Goal: Task Accomplishment & Management: Manage account settings

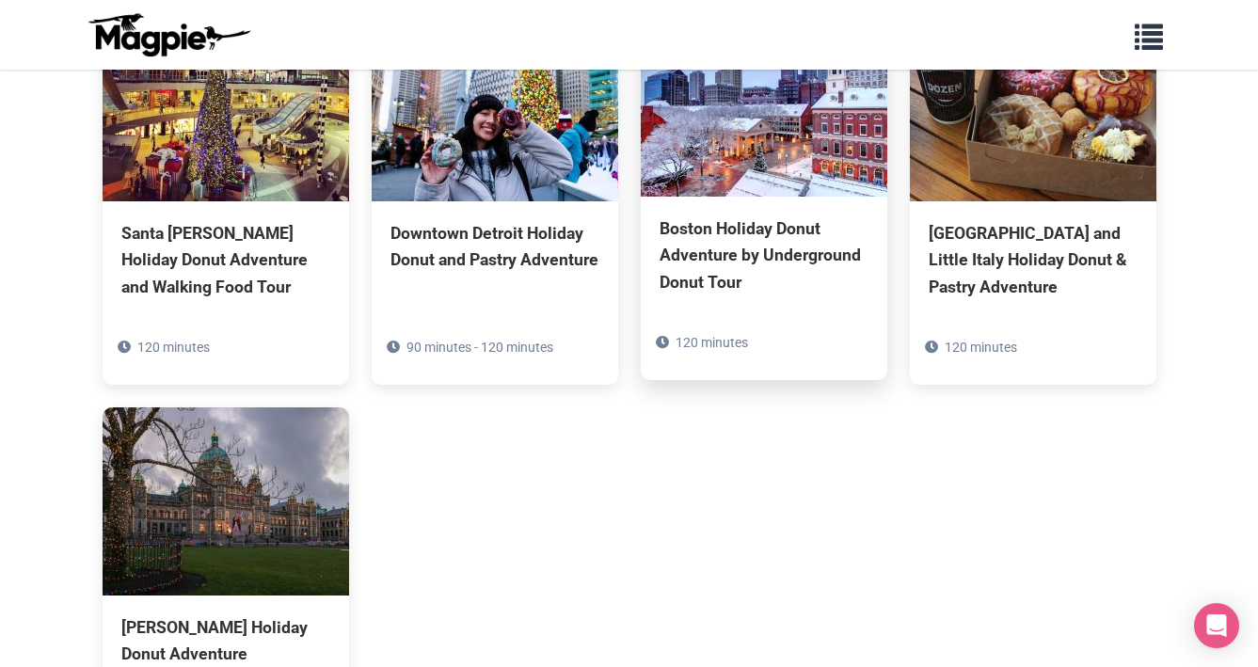
scroll to position [4822, 0]
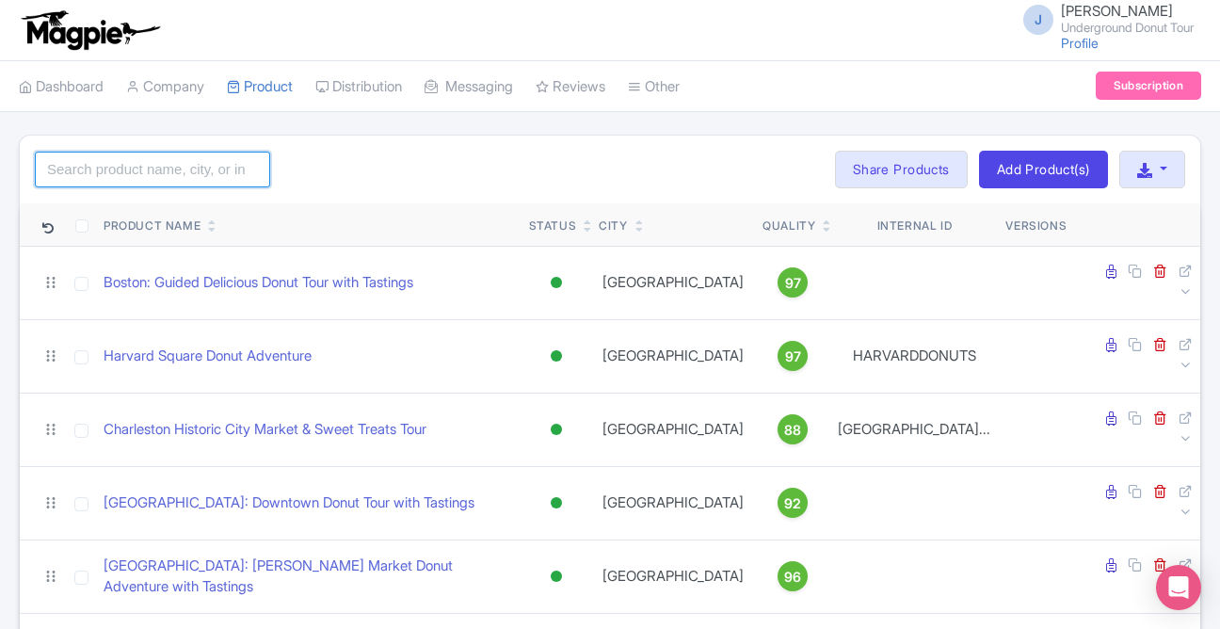
click at [179, 162] on input "search" at bounding box center [152, 170] width 235 height 36
type input "holiday"
click button "Search" at bounding box center [0, 0] width 0 height 0
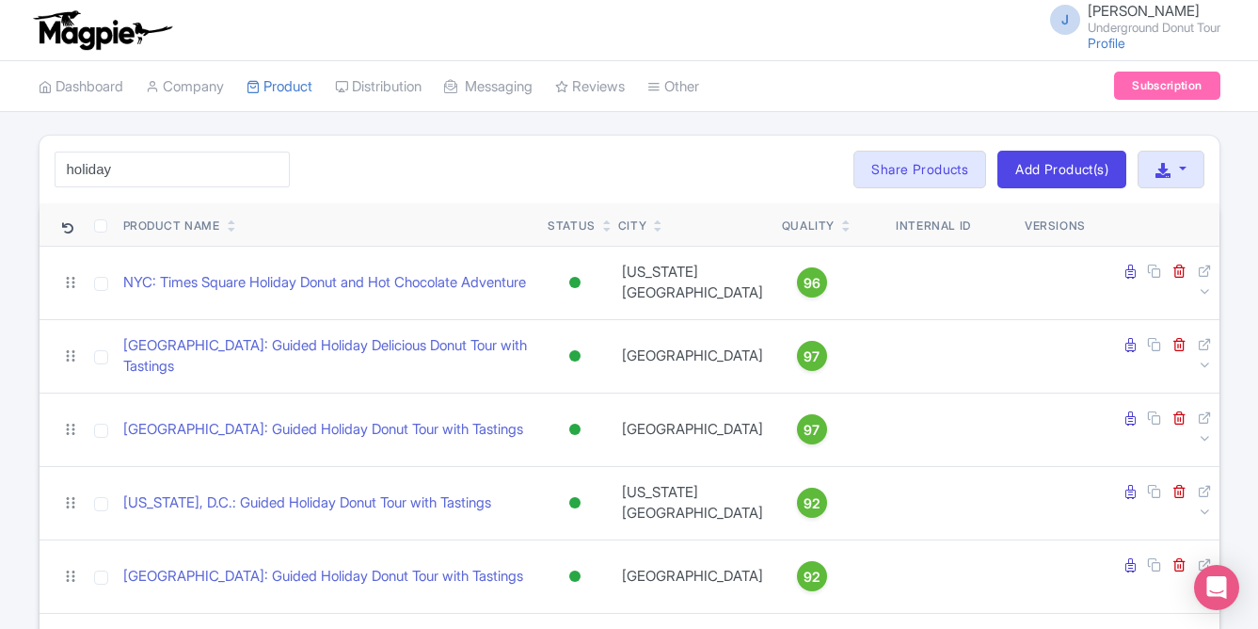
click at [885, 29] on div "J Jeff Woelker Underground Donut Tour Profile Users Settings Sign out" at bounding box center [630, 30] width 1182 height 53
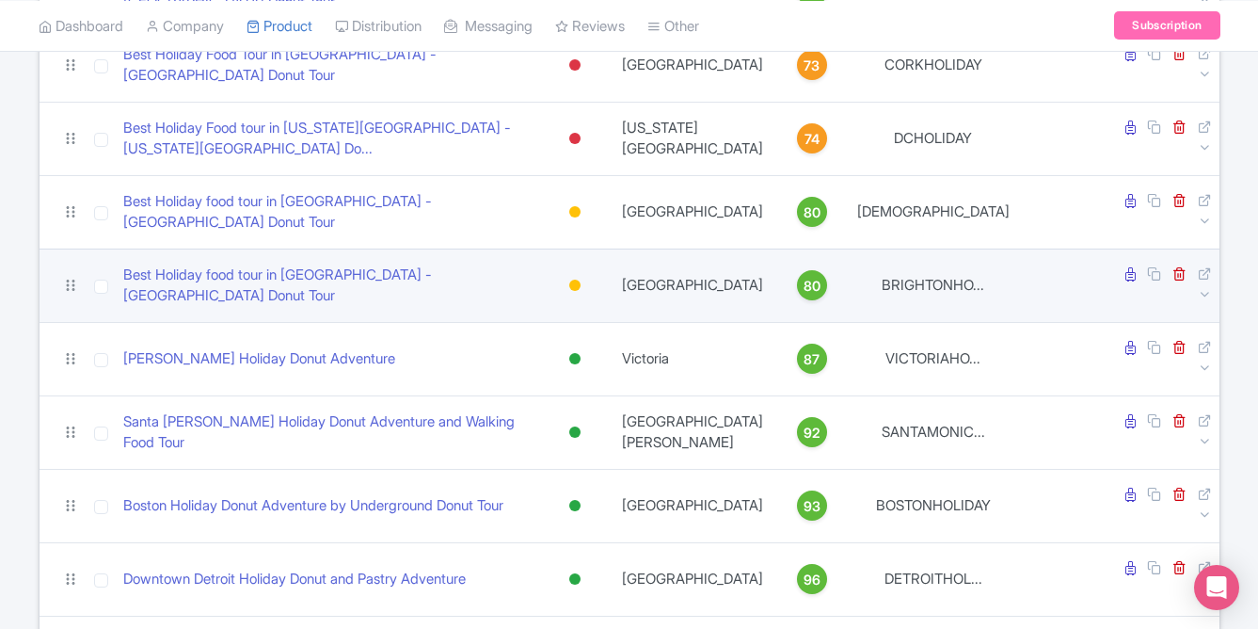
scroll to position [1008, 0]
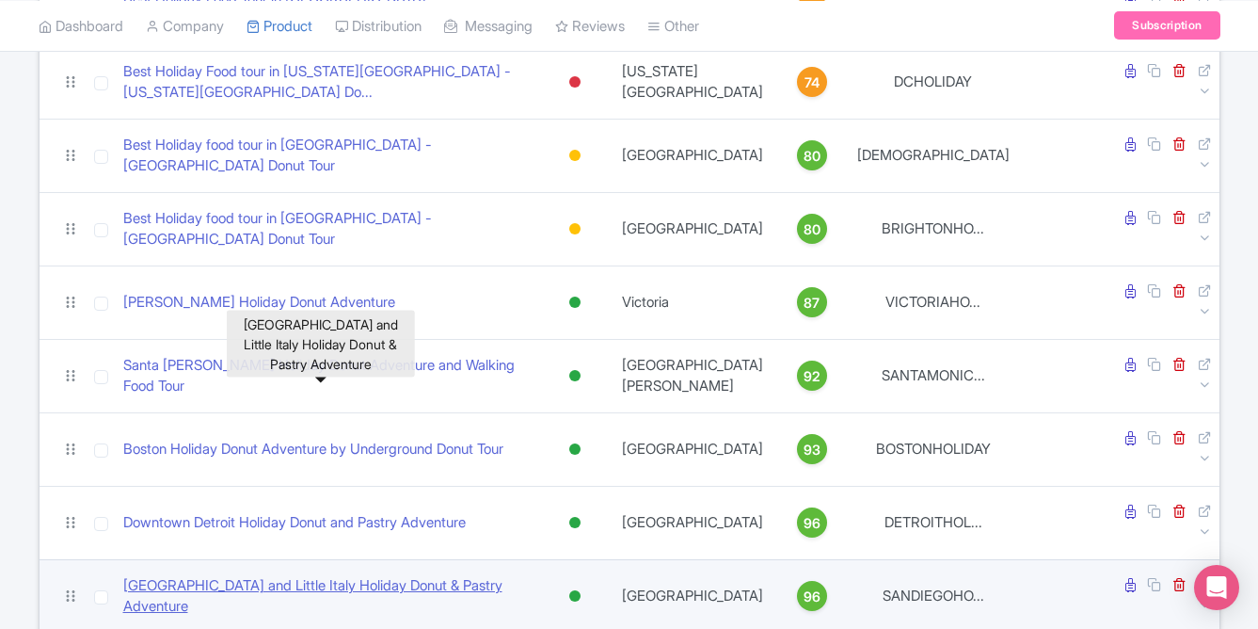
click at [286, 575] on link "[GEOGRAPHIC_DATA] and Little Italy Holiday Donut & Pastry Adventure" at bounding box center [328, 596] width 410 height 42
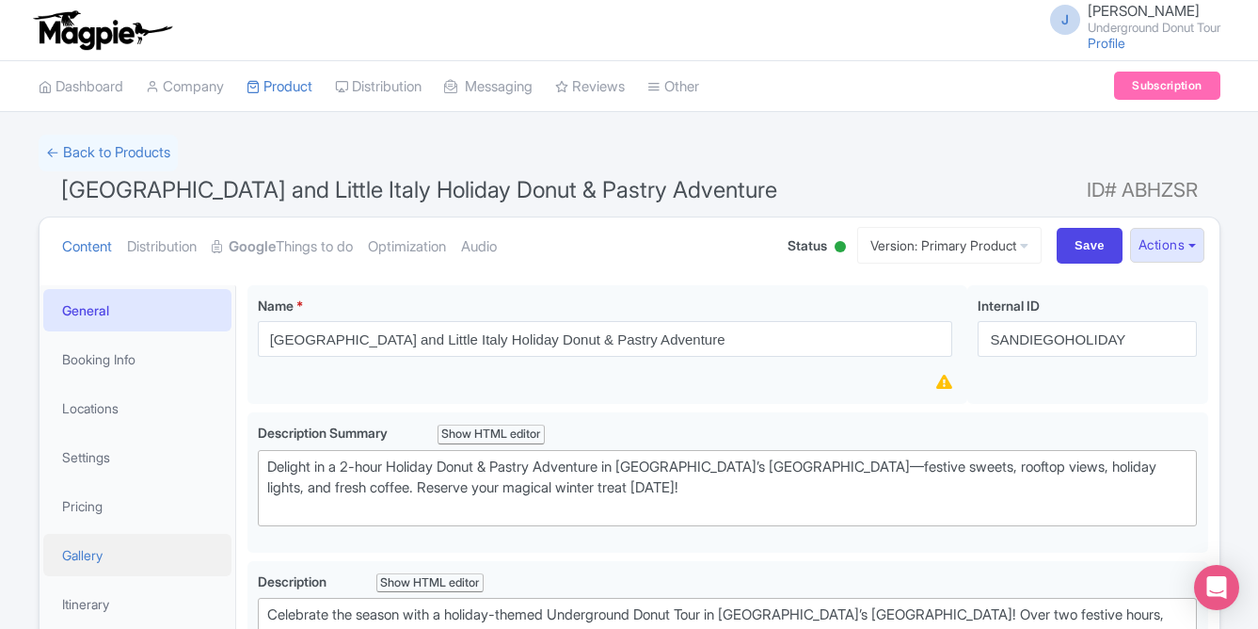
click at [95, 558] on link "Gallery" at bounding box center [137, 555] width 188 height 42
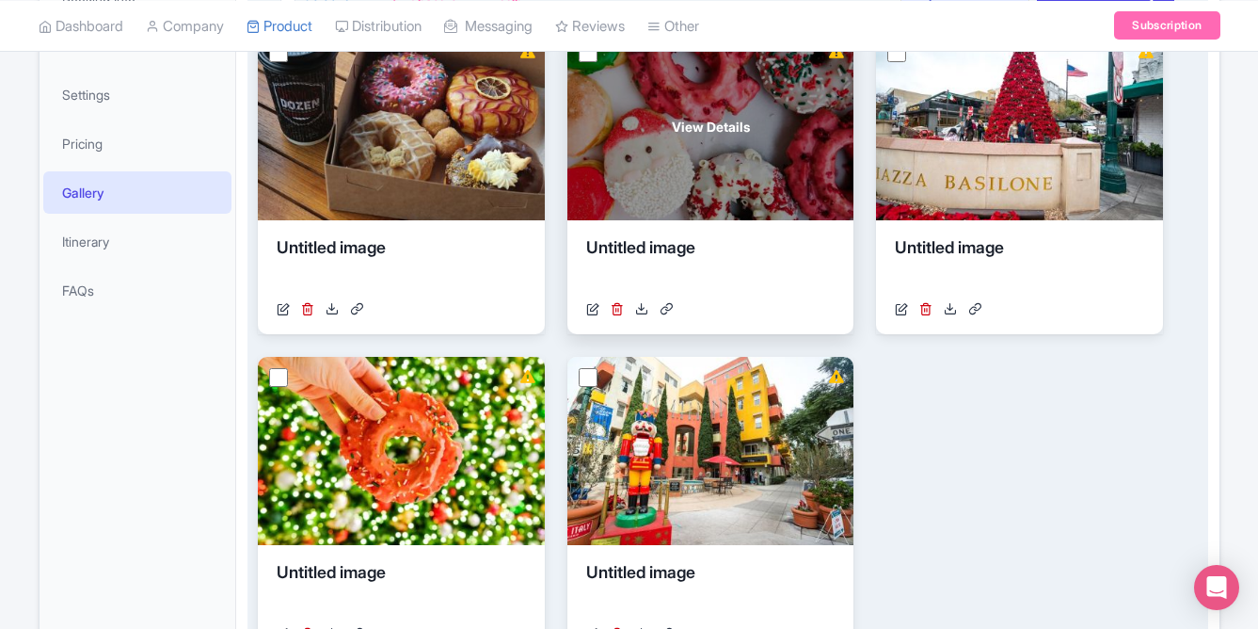
scroll to position [350, 0]
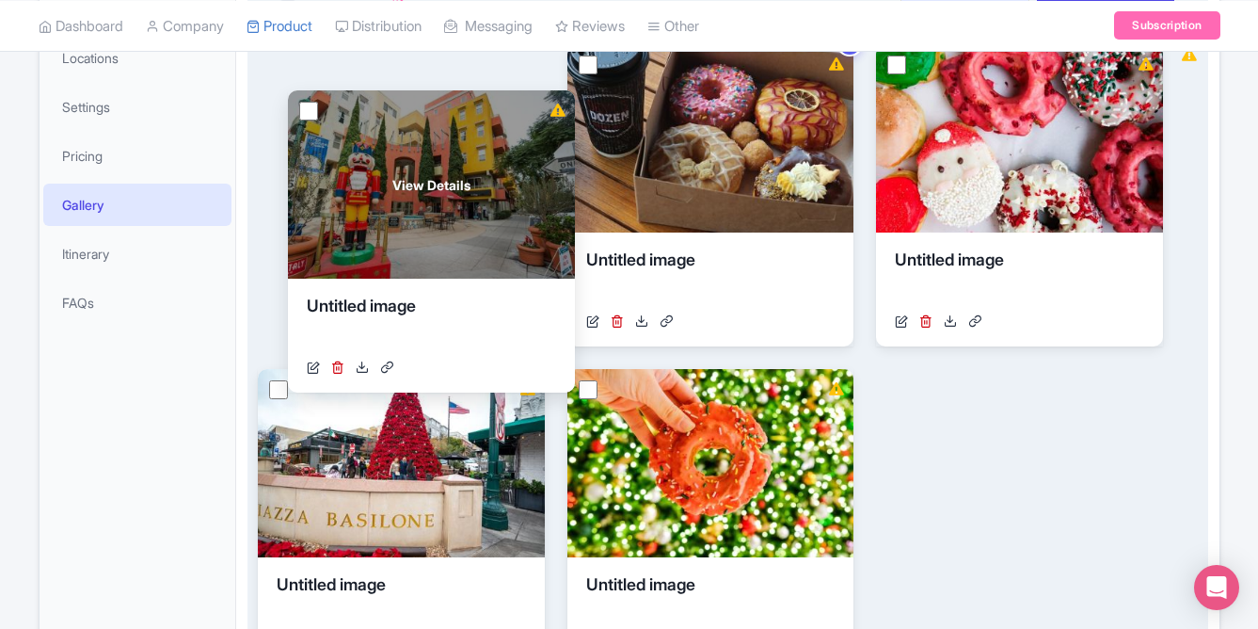
drag, startPoint x: 729, startPoint y: 409, endPoint x: 430, endPoint y: 104, distance: 427.2
click at [430, 104] on div "View Details" at bounding box center [431, 184] width 287 height 188
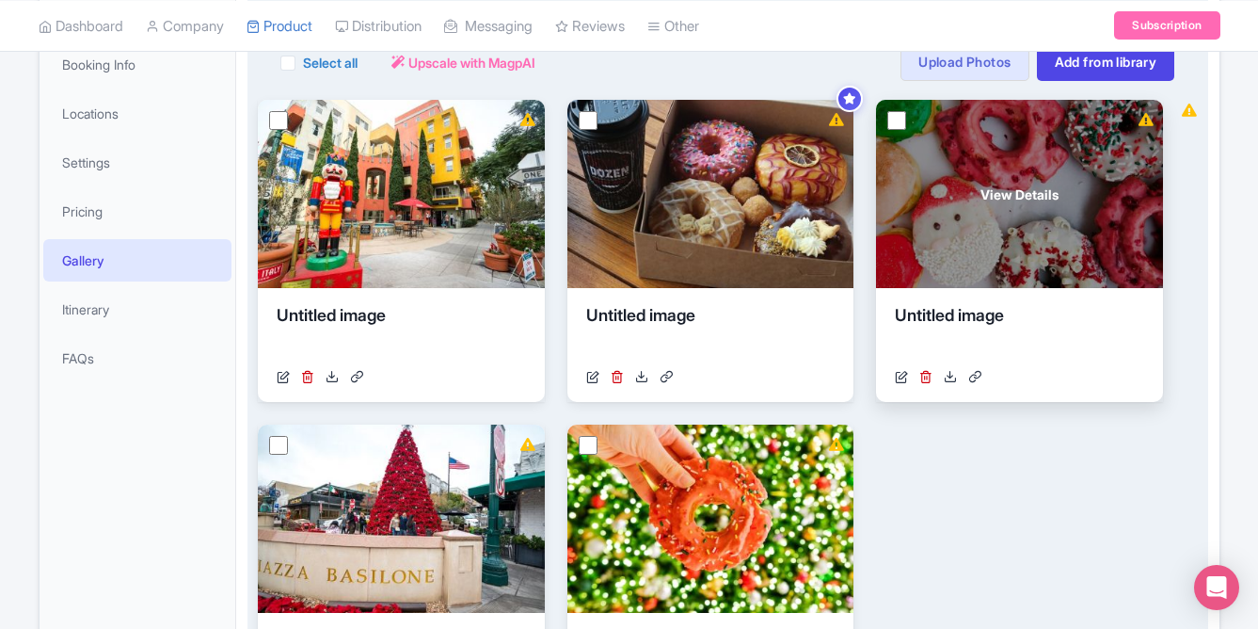
scroll to position [275, 0]
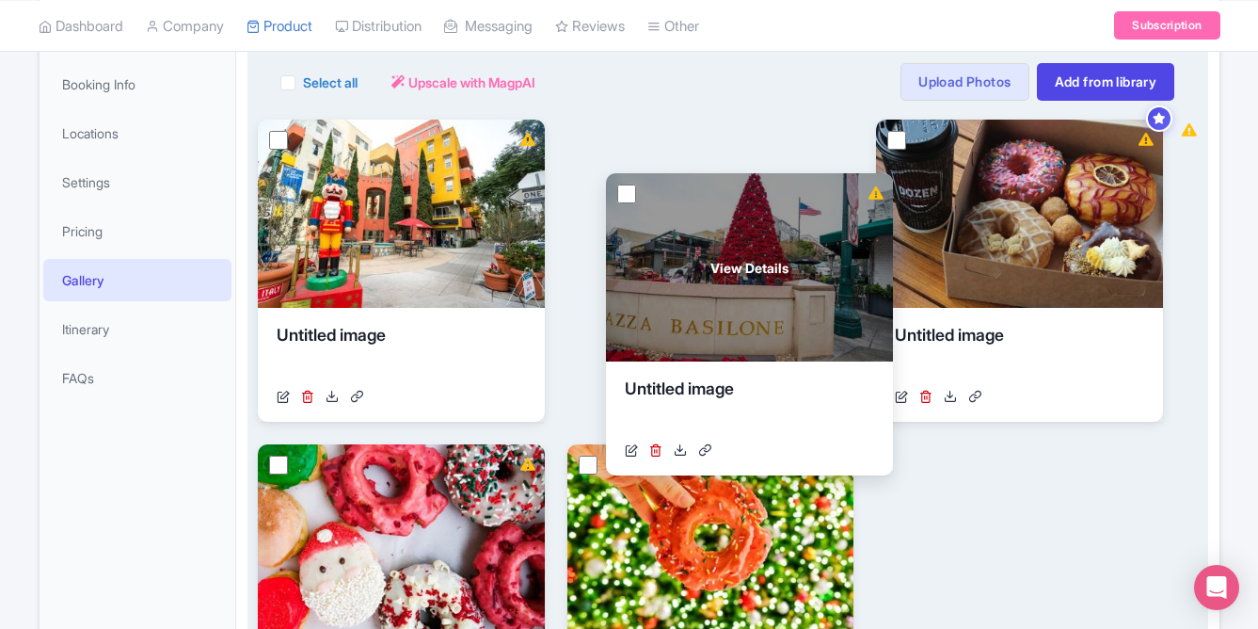
drag, startPoint x: 375, startPoint y: 474, endPoint x: 724, endPoint y: 204, distance: 440.6
click at [724, 204] on div "View Details" at bounding box center [749, 267] width 287 height 188
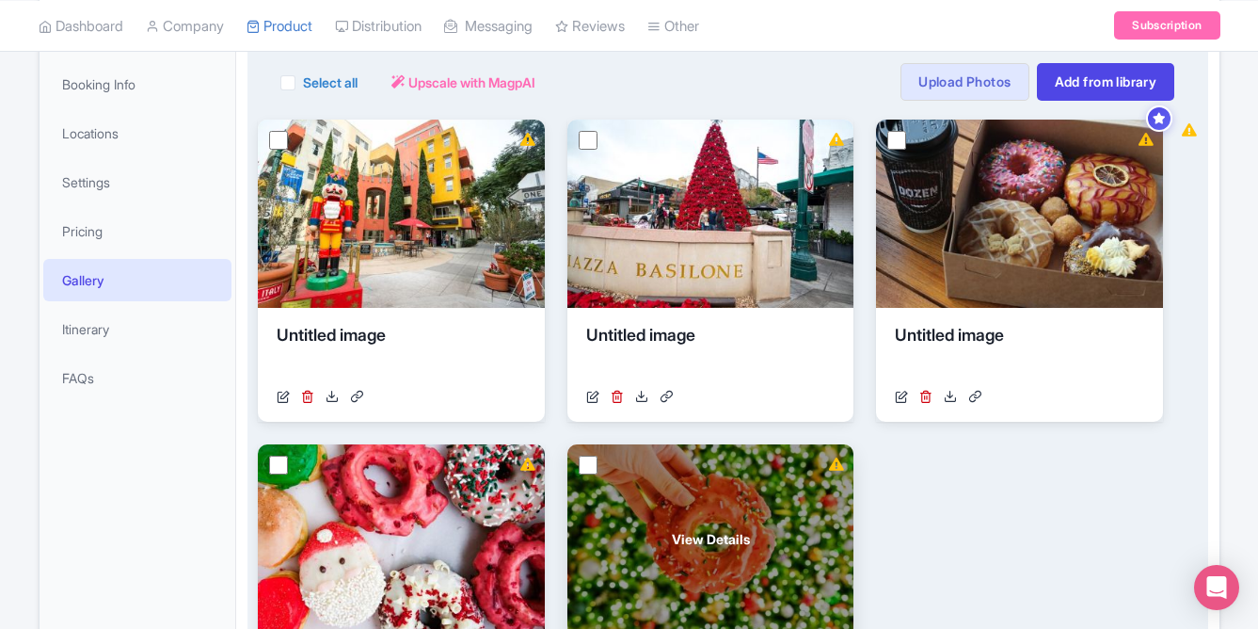
scroll to position [276, 0]
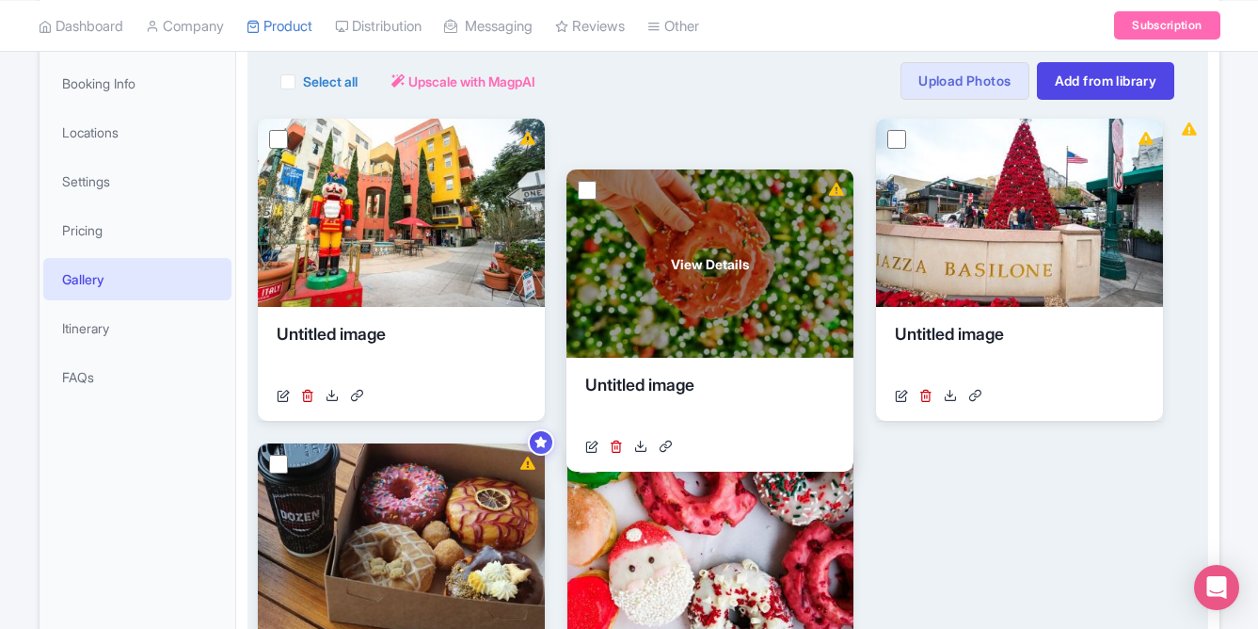
drag, startPoint x: 657, startPoint y: 472, endPoint x: 662, endPoint y: 173, distance: 299.3
click at [662, 173] on div "View Details" at bounding box center [709, 263] width 287 height 188
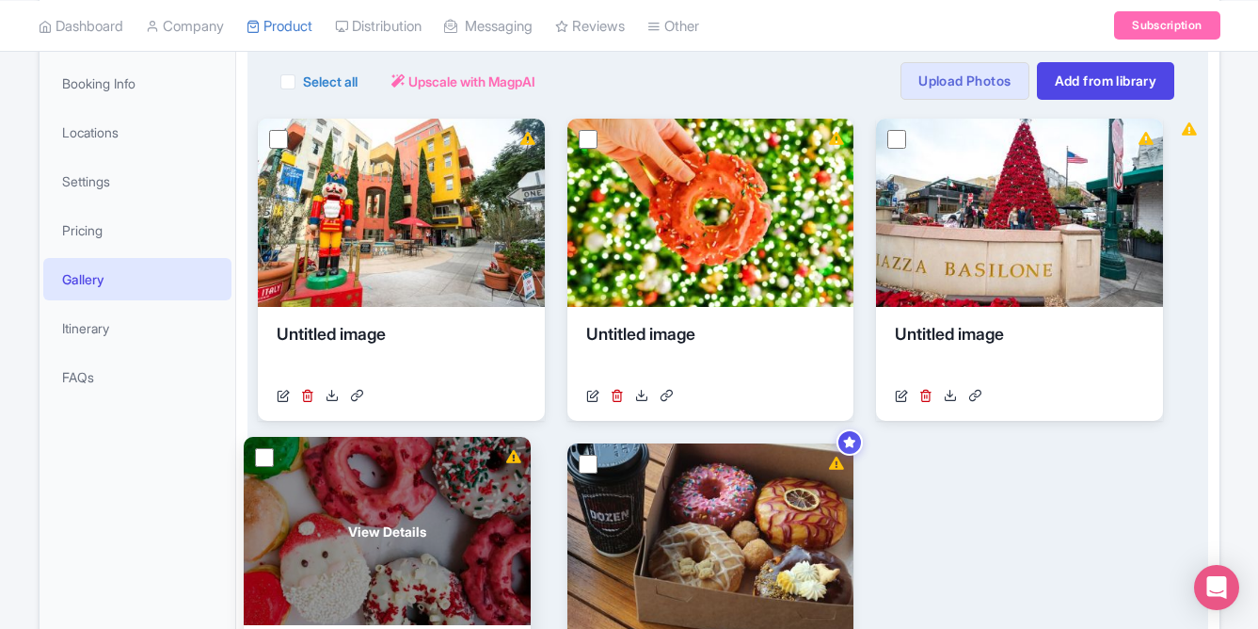
drag, startPoint x: 664, startPoint y: 457, endPoint x: 338, endPoint y: 447, distance: 326.7
click at [338, 447] on div "View Details" at bounding box center [387, 531] width 287 height 188
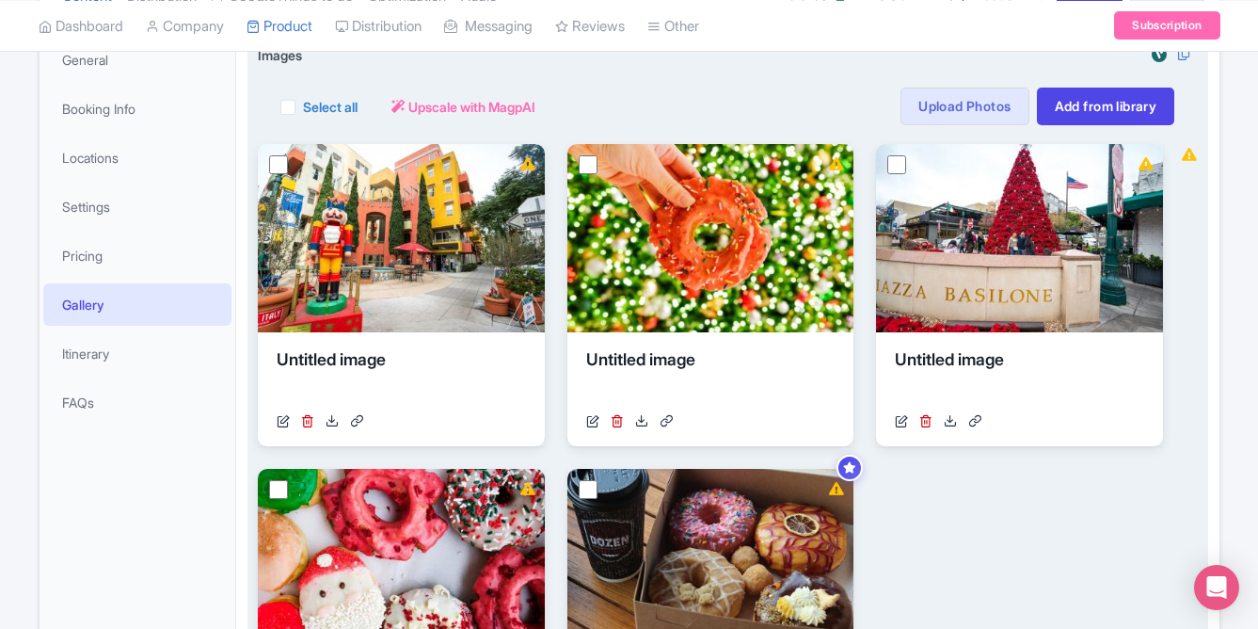
scroll to position [187, 0]
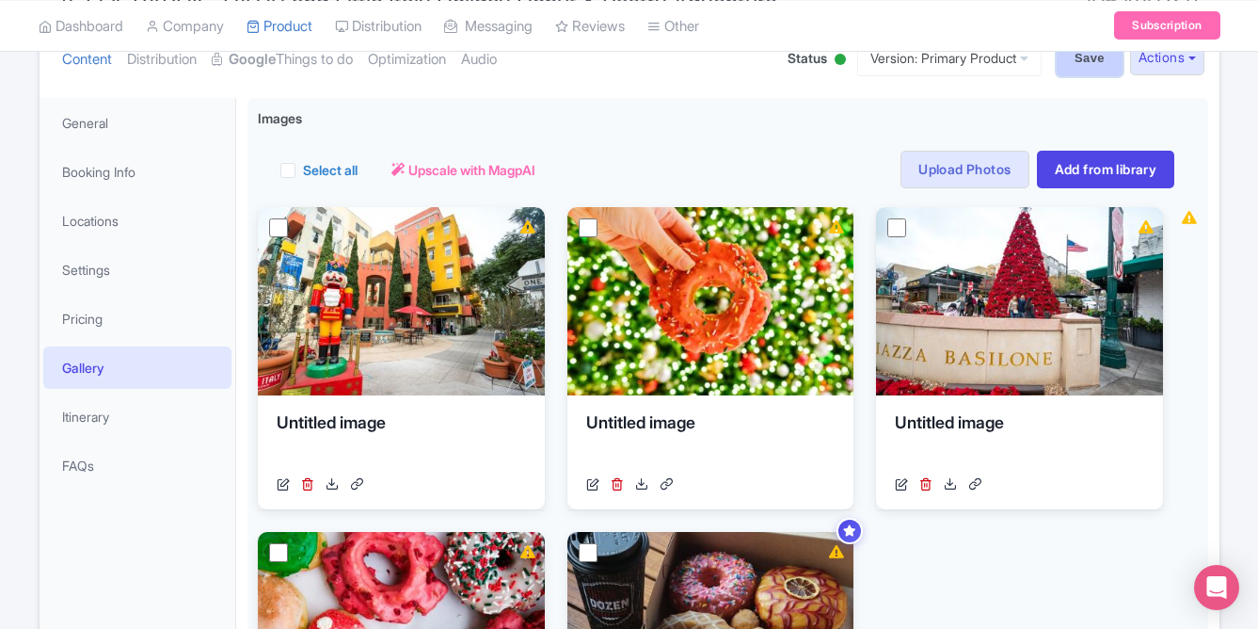
click at [1076, 70] on input "Save" at bounding box center [1090, 58] width 66 height 36
type input "Saving..."
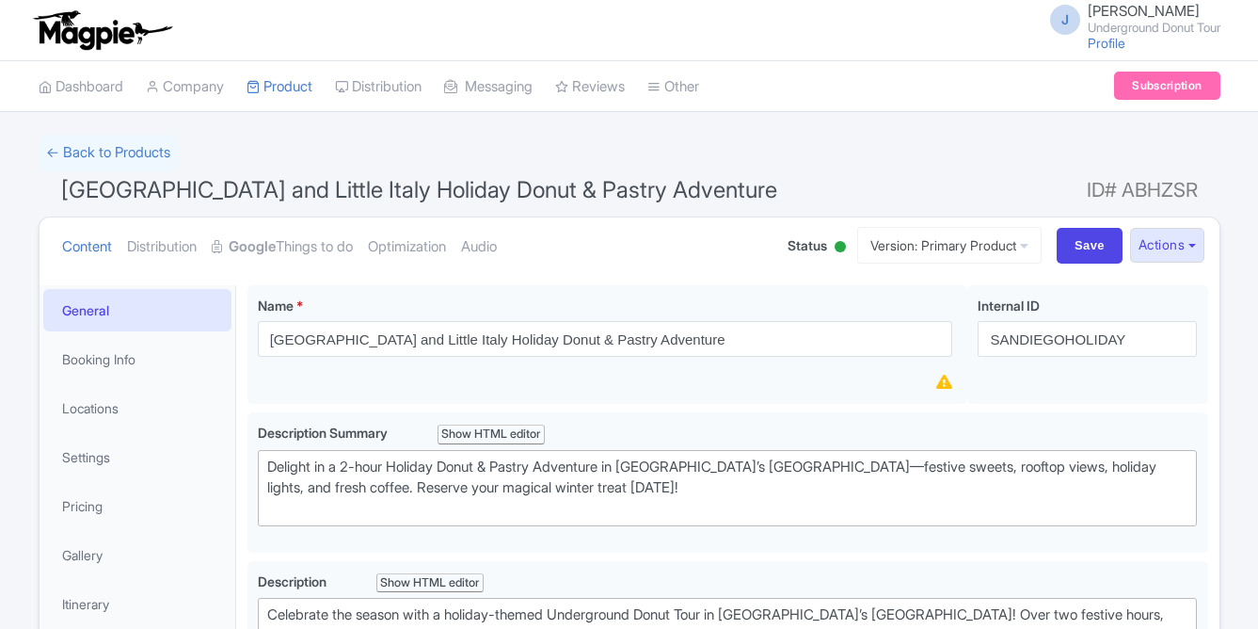
type trix-editor "<div>Celebrate the season with a holiday-themed Underground Donut Tour in [GEOG…"
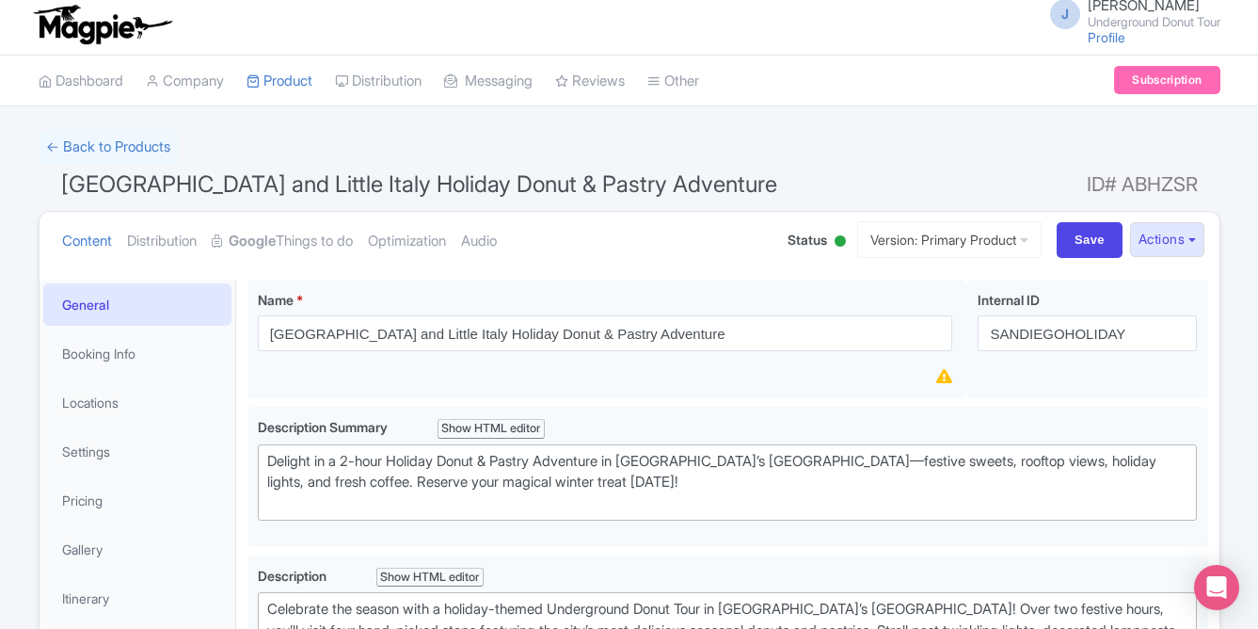
scroll to position [5, 0]
click at [120, 152] on link "← Back to Products" at bounding box center [108, 148] width 139 height 37
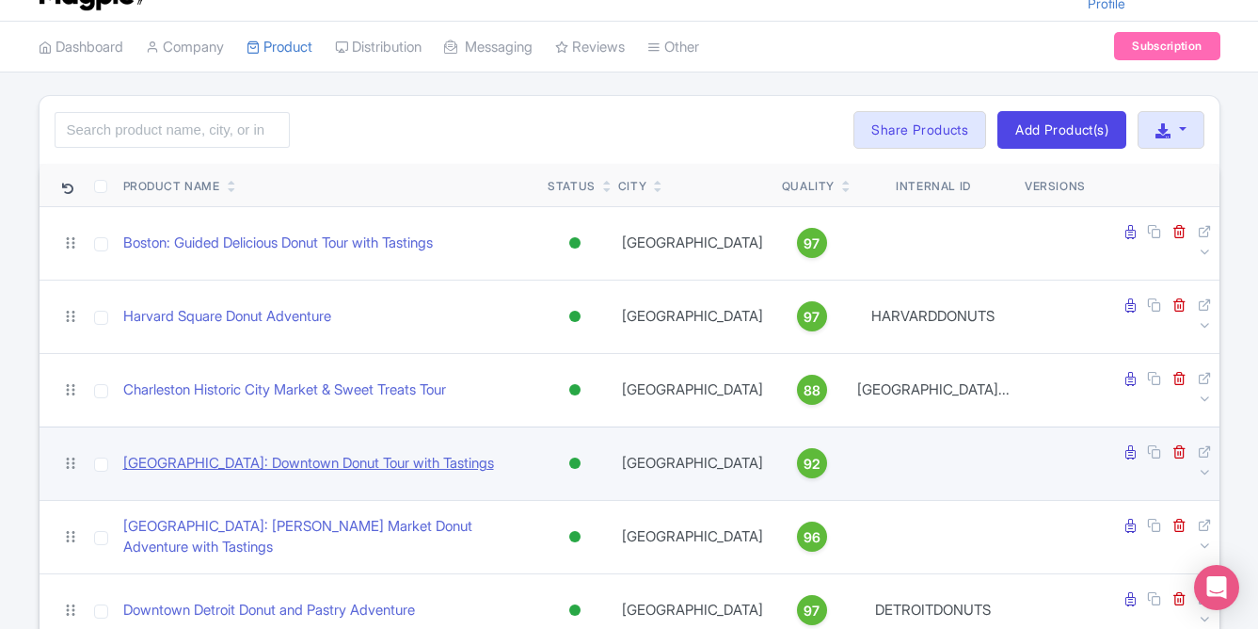
scroll to position [41, 0]
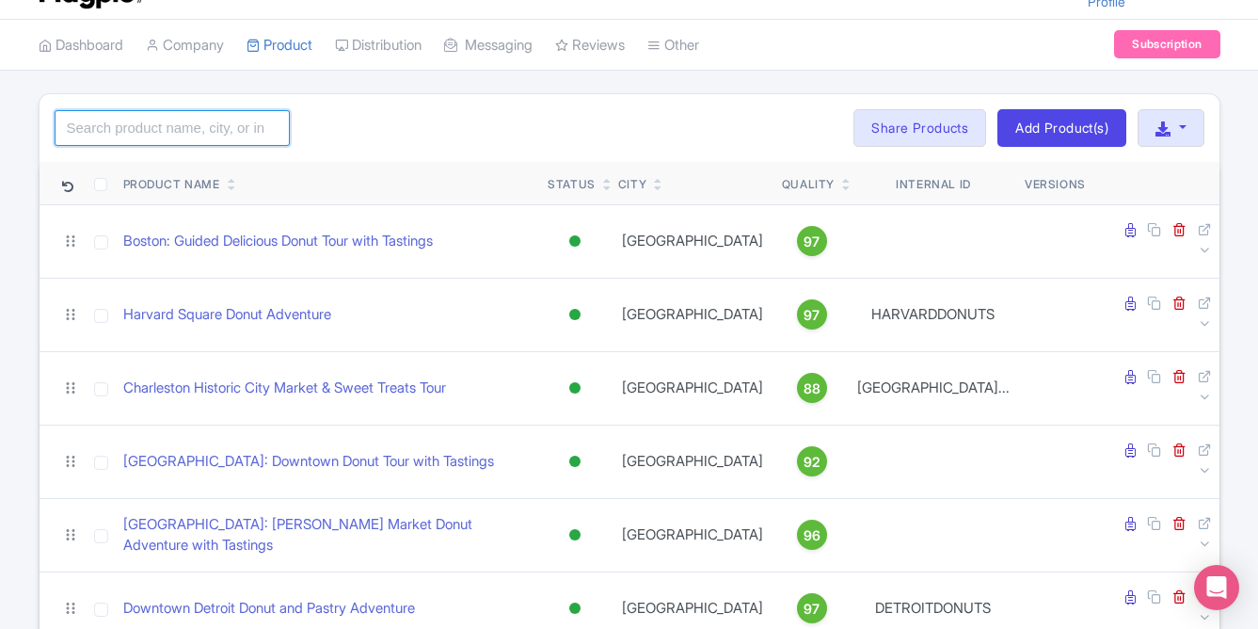
click at [211, 121] on input "search" at bounding box center [172, 128] width 235 height 36
type input "holiday"
click button "Search" at bounding box center [0, 0] width 0 height 0
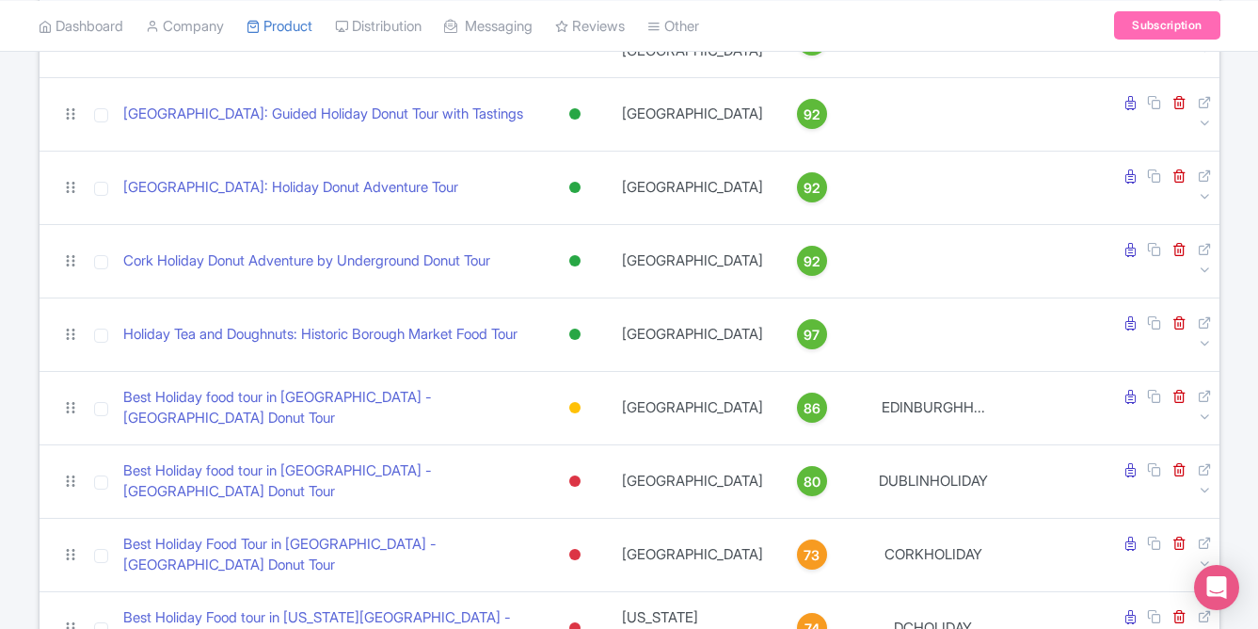
scroll to position [698, 0]
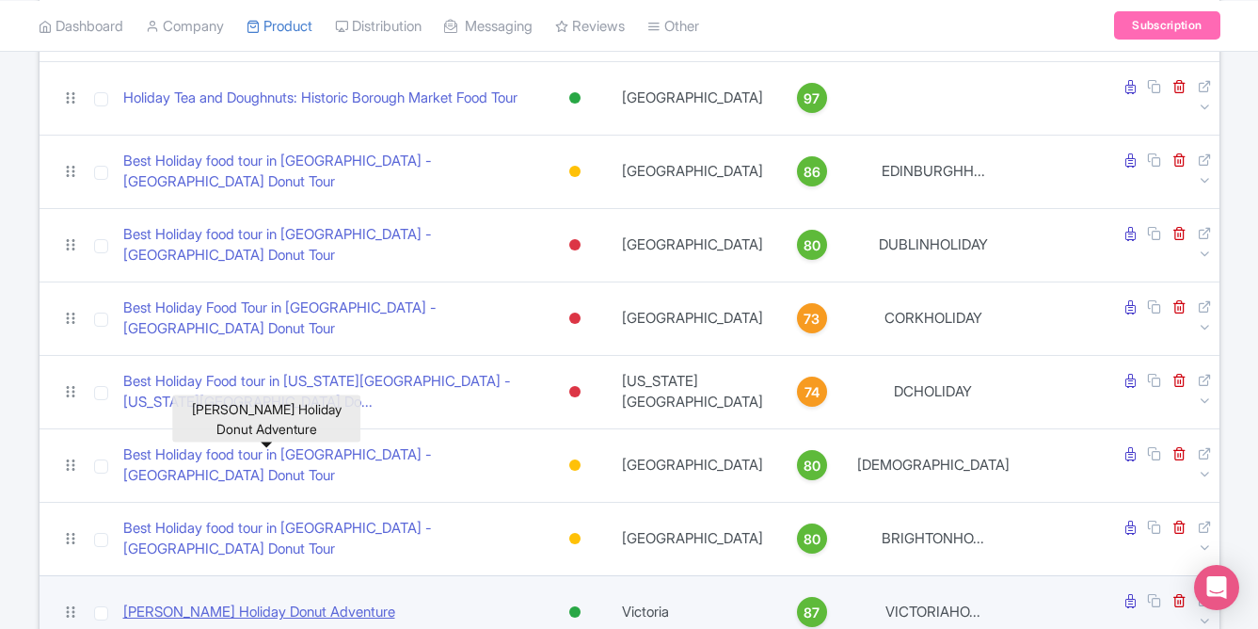
click at [288, 601] on link "Victoria Delicious Holiday Donut Adventure" at bounding box center [259, 612] width 272 height 22
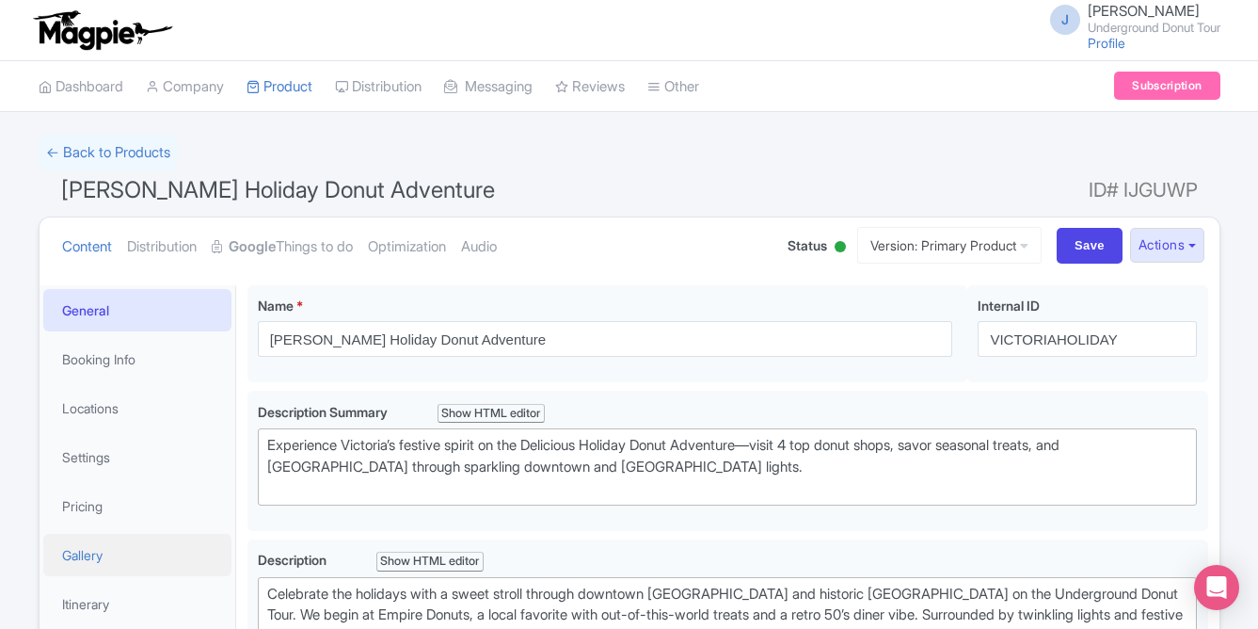
click at [83, 548] on link "Gallery" at bounding box center [137, 555] width 188 height 42
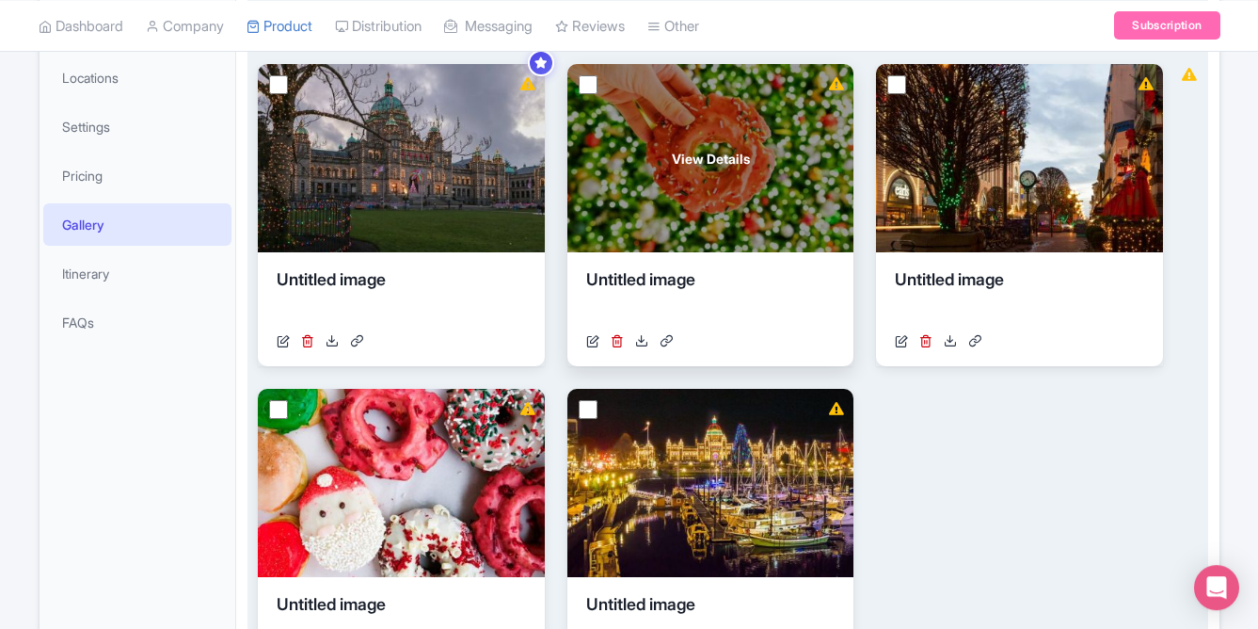
scroll to position [357, 0]
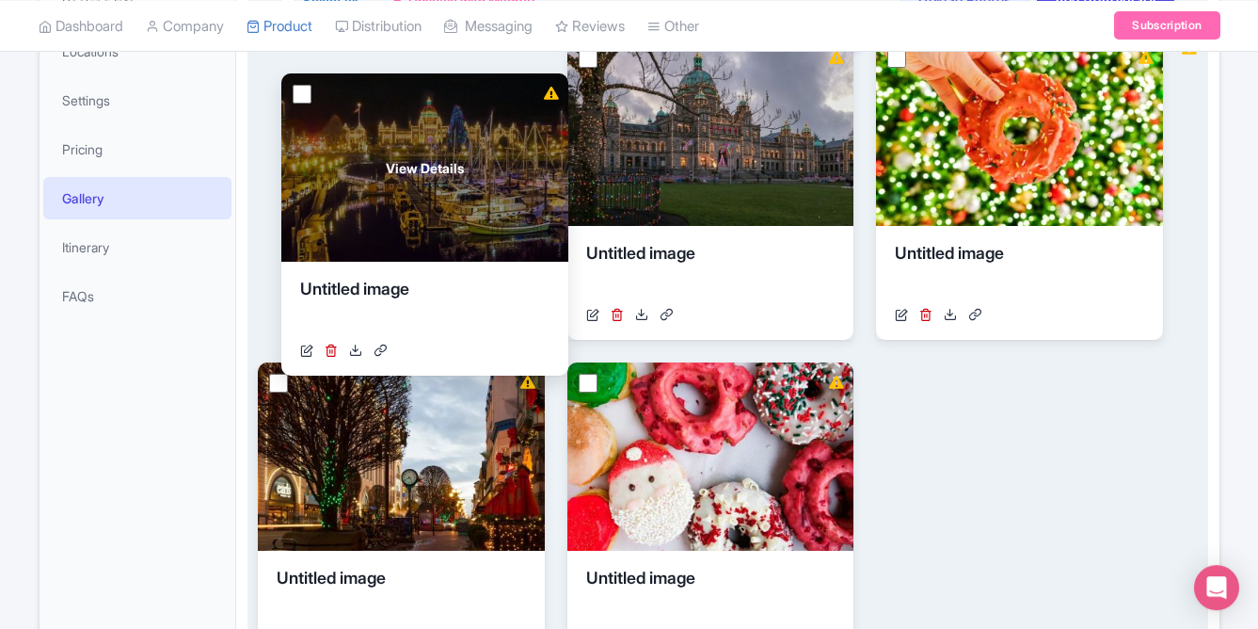
drag, startPoint x: 749, startPoint y: 439, endPoint x: 463, endPoint y: 151, distance: 406.6
click at [463, 151] on div "View Details" at bounding box center [424, 167] width 287 height 188
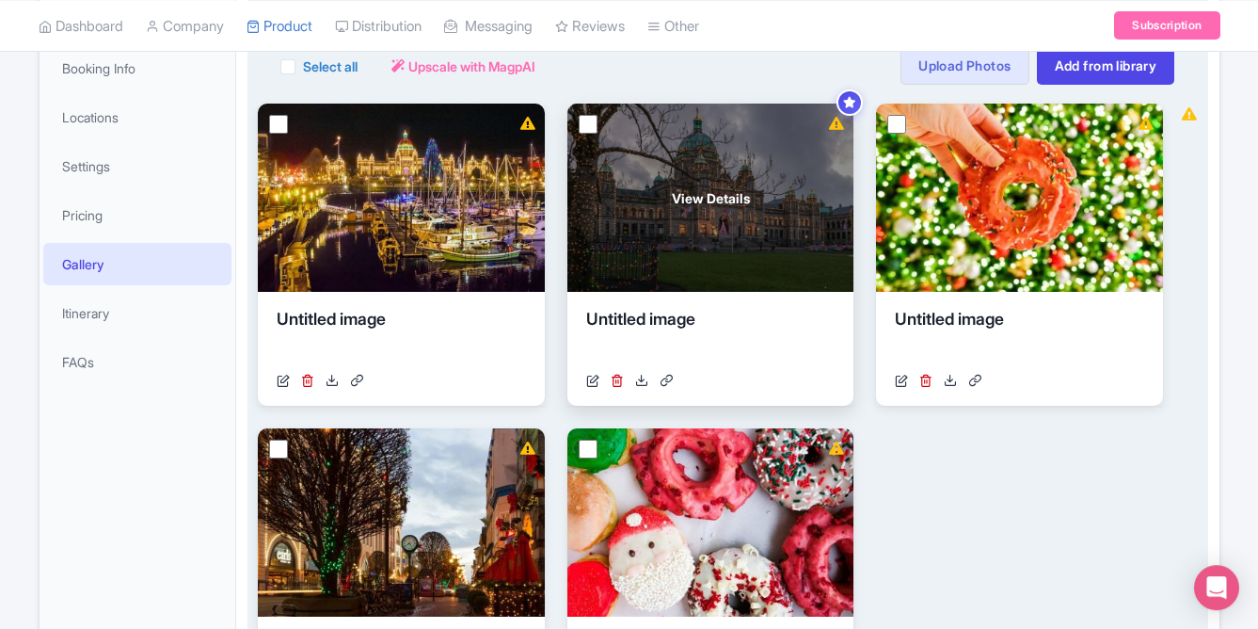
scroll to position [273, 0]
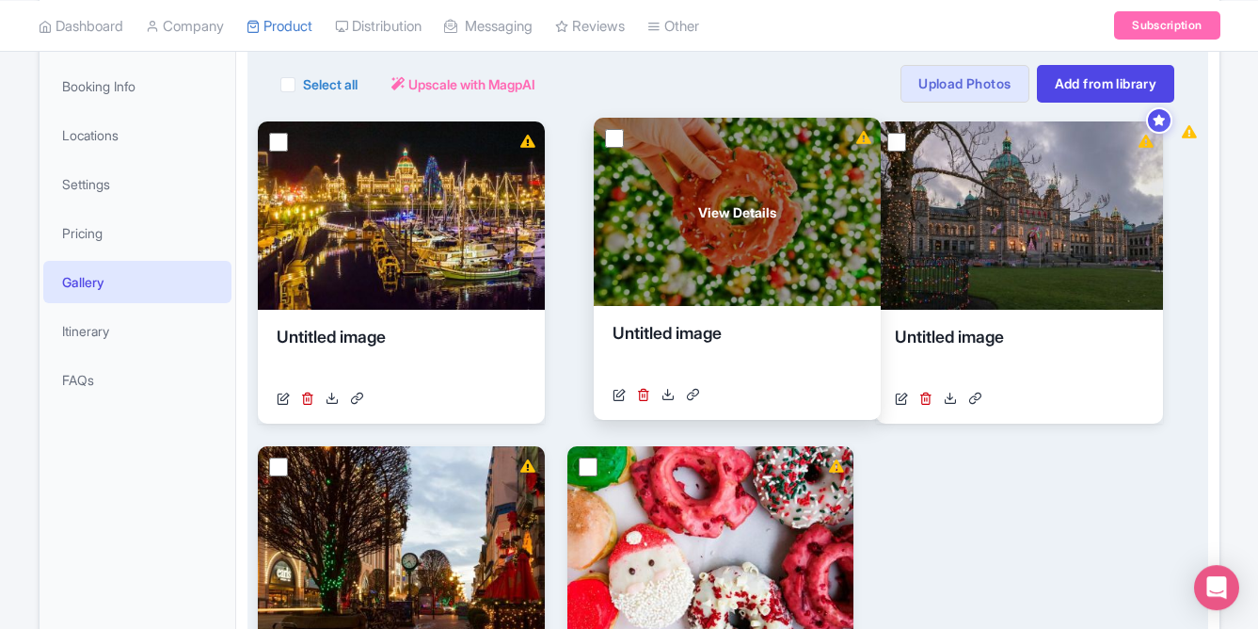
drag, startPoint x: 1015, startPoint y: 274, endPoint x: 705, endPoint y: 268, distance: 310.6
click at [705, 268] on div "View Details" at bounding box center [737, 212] width 287 height 188
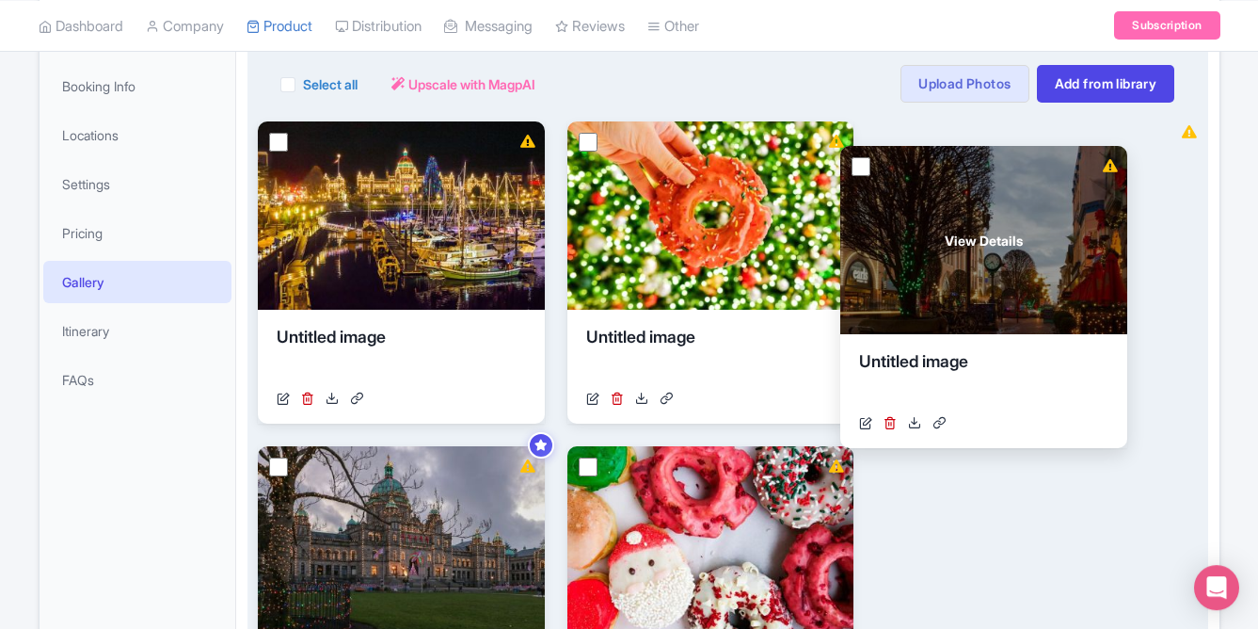
drag, startPoint x: 427, startPoint y: 519, endPoint x: 1010, endPoint y: 219, distance: 655.3
click at [1010, 219] on div "View Details" at bounding box center [983, 240] width 287 height 188
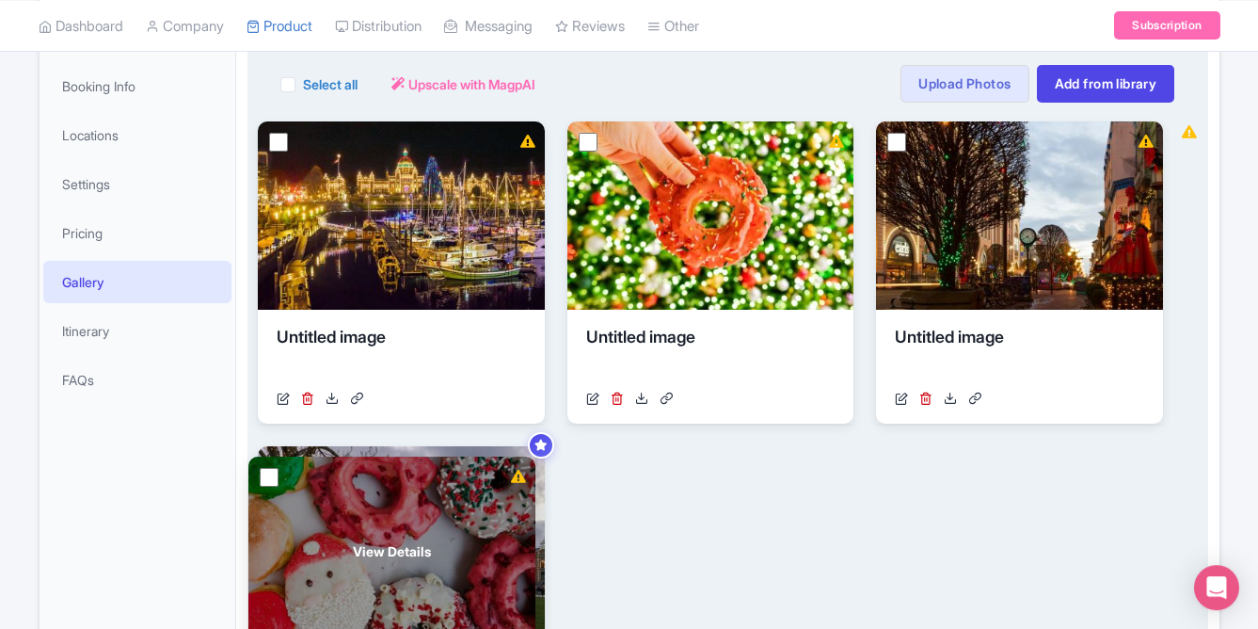
drag, startPoint x: 711, startPoint y: 496, endPoint x: 387, endPoint y: 506, distance: 324.8
click at [387, 506] on div "View Details" at bounding box center [391, 550] width 287 height 188
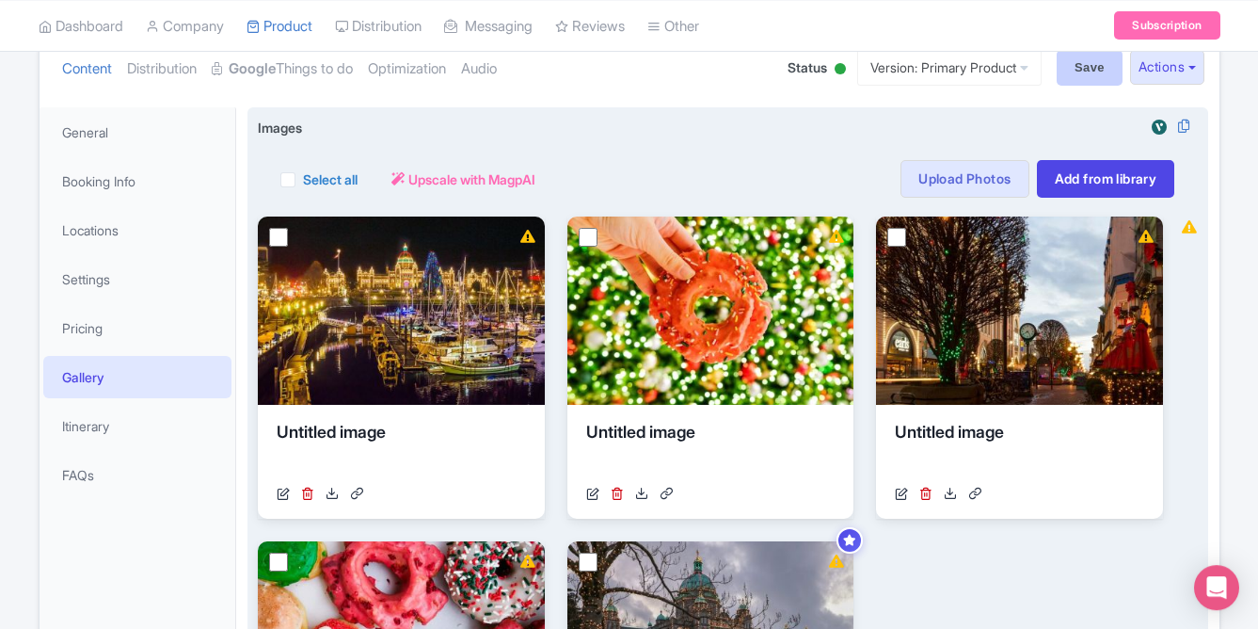
scroll to position [155, 0]
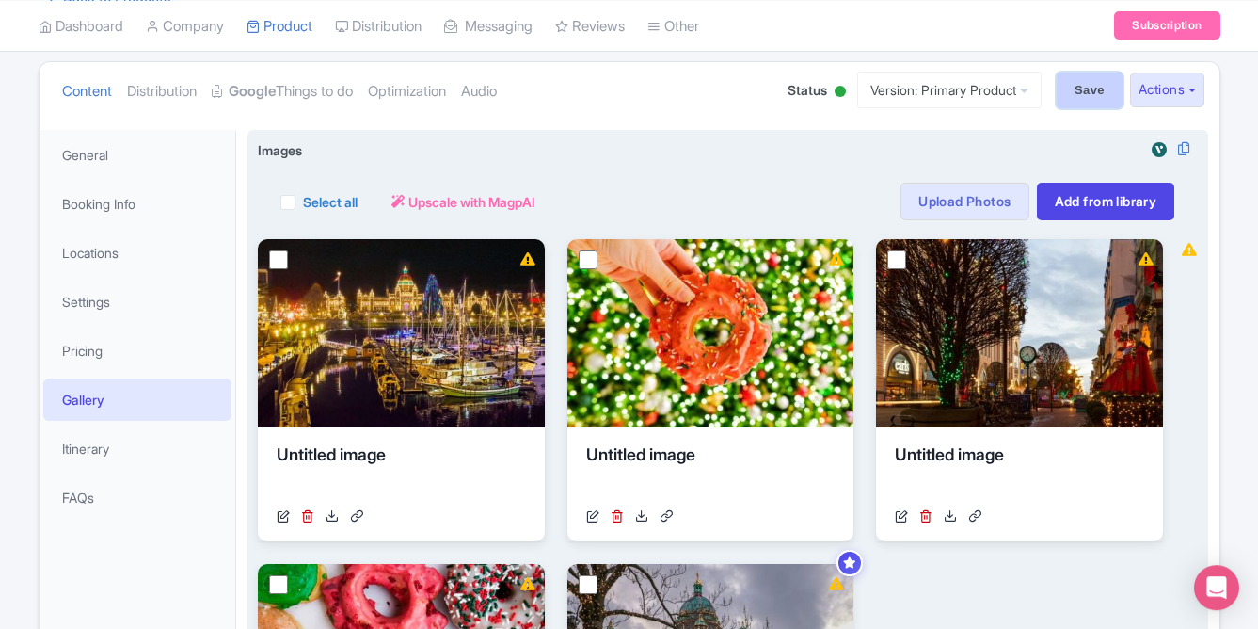
click at [1073, 78] on input "Save" at bounding box center [1090, 90] width 66 height 36
type input "Saving..."
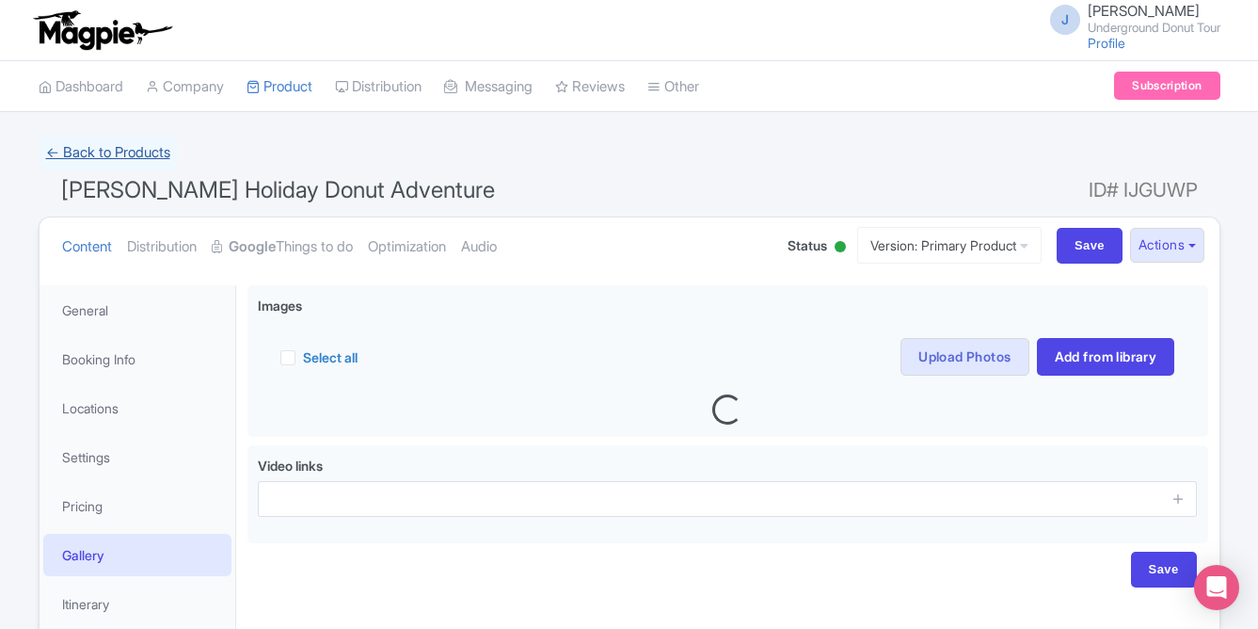
click at [121, 156] on link "← Back to Products" at bounding box center [108, 153] width 139 height 37
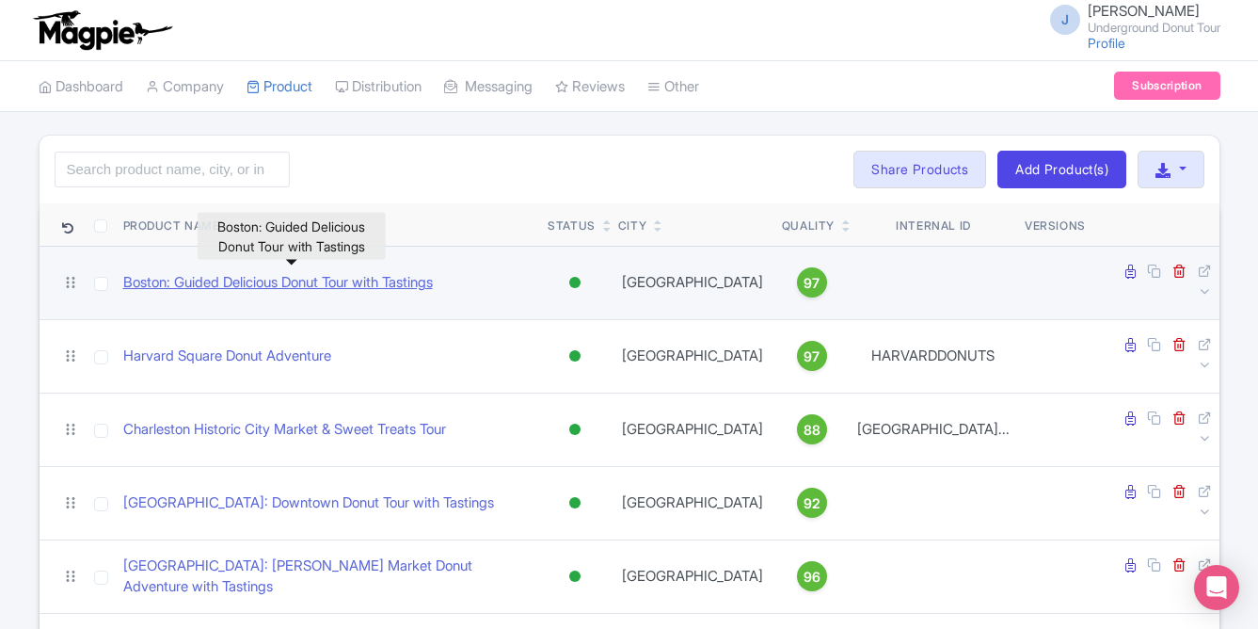
click at [308, 272] on link "Boston: Guided Delicious Donut Tour with Tastings" at bounding box center [278, 283] width 310 height 22
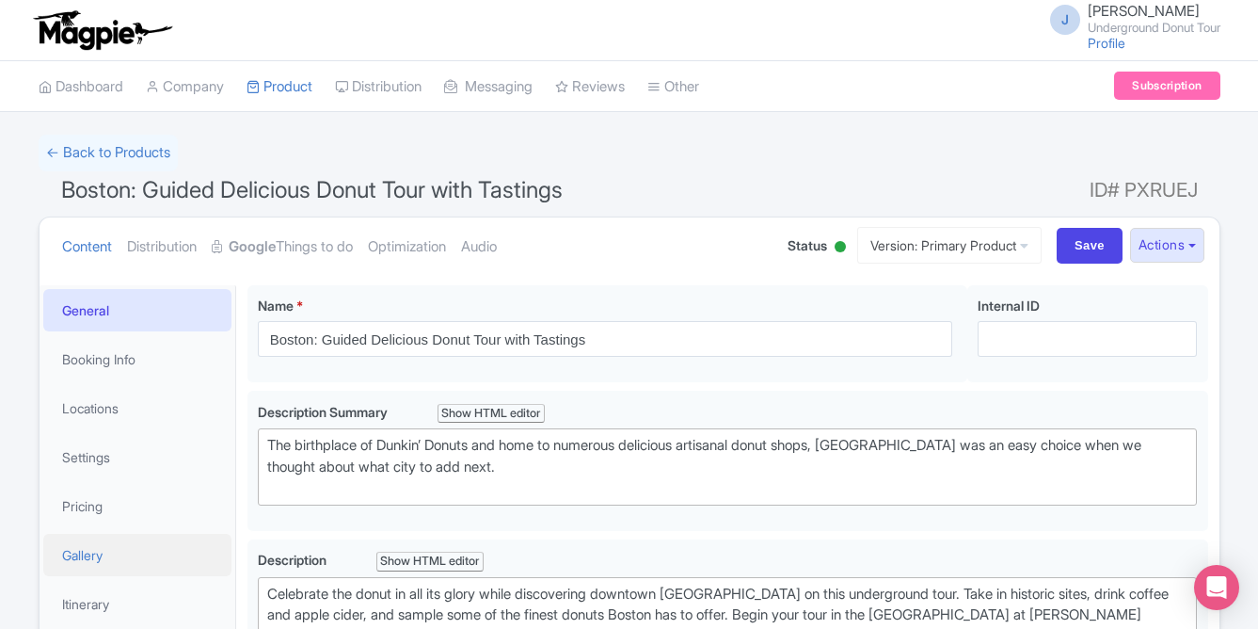
click at [99, 544] on link "Gallery" at bounding box center [137, 555] width 188 height 42
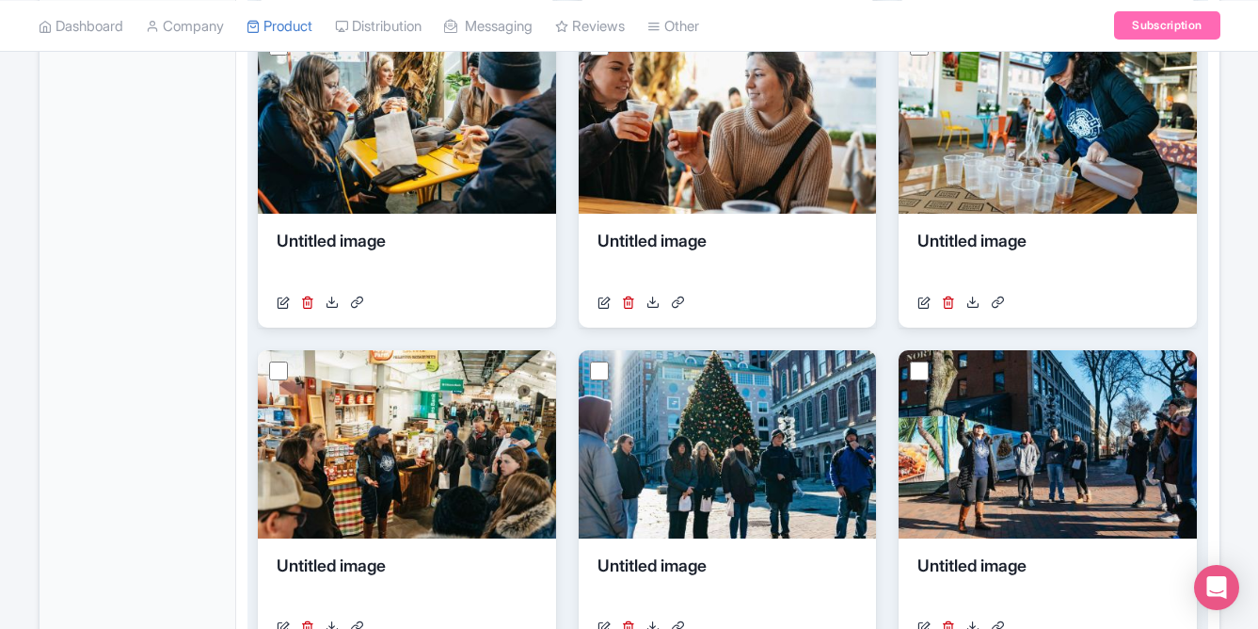
scroll to position [1153, 0]
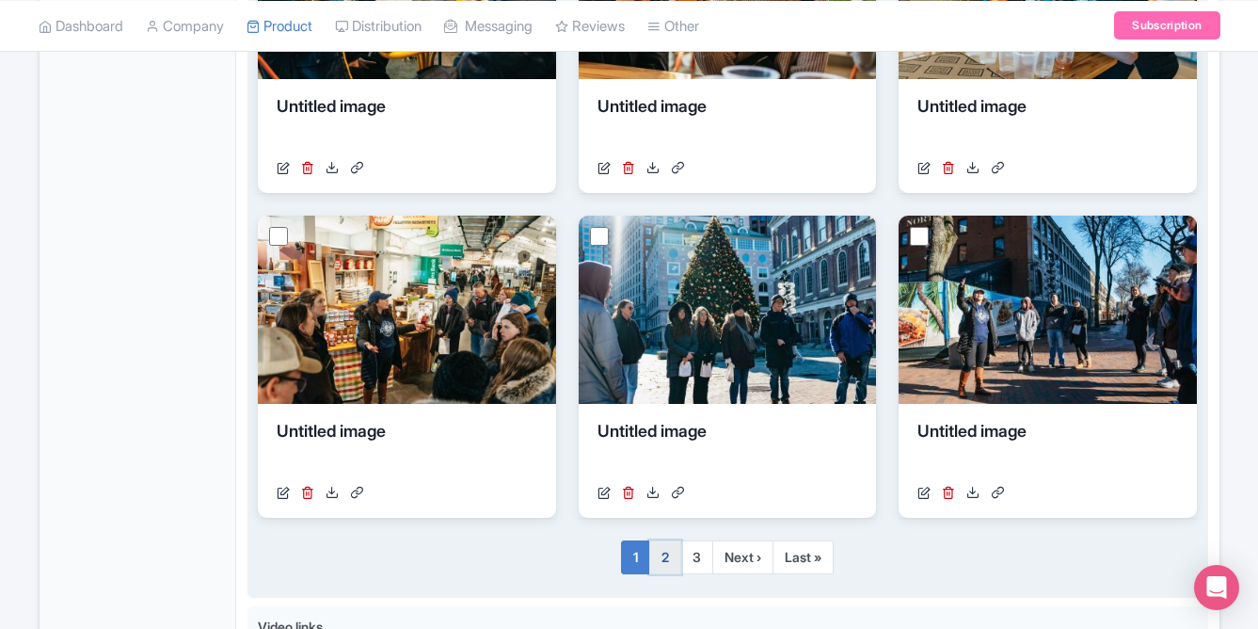
click at [670, 552] on link "2" at bounding box center [665, 557] width 32 height 34
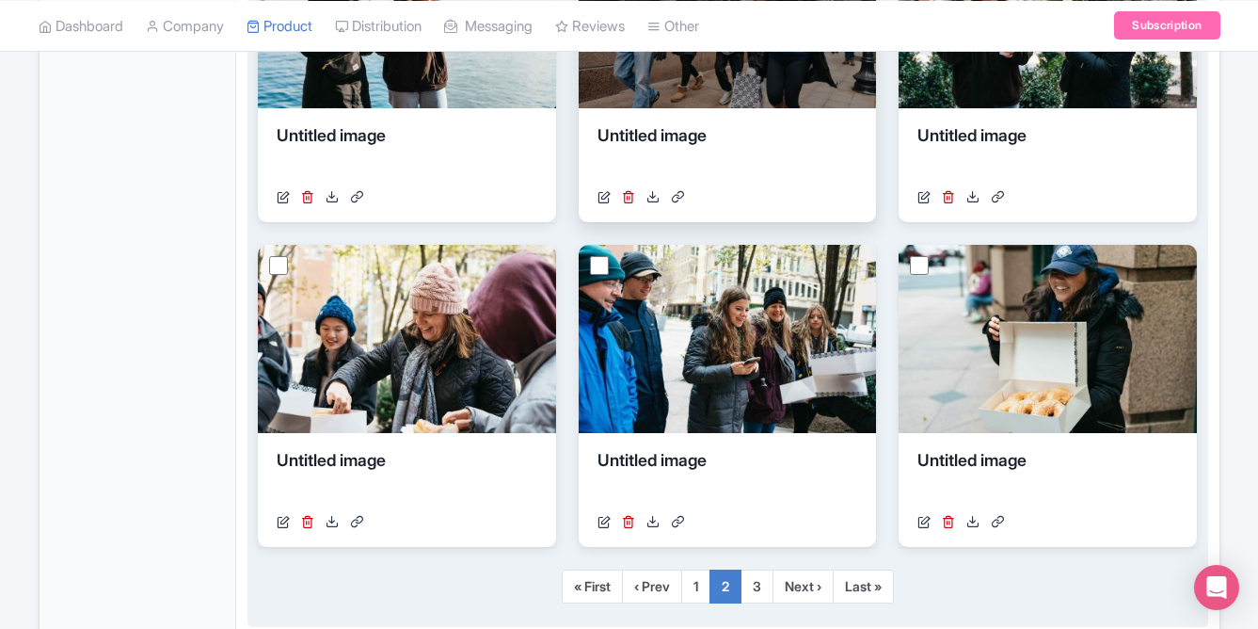
scroll to position [1136, 0]
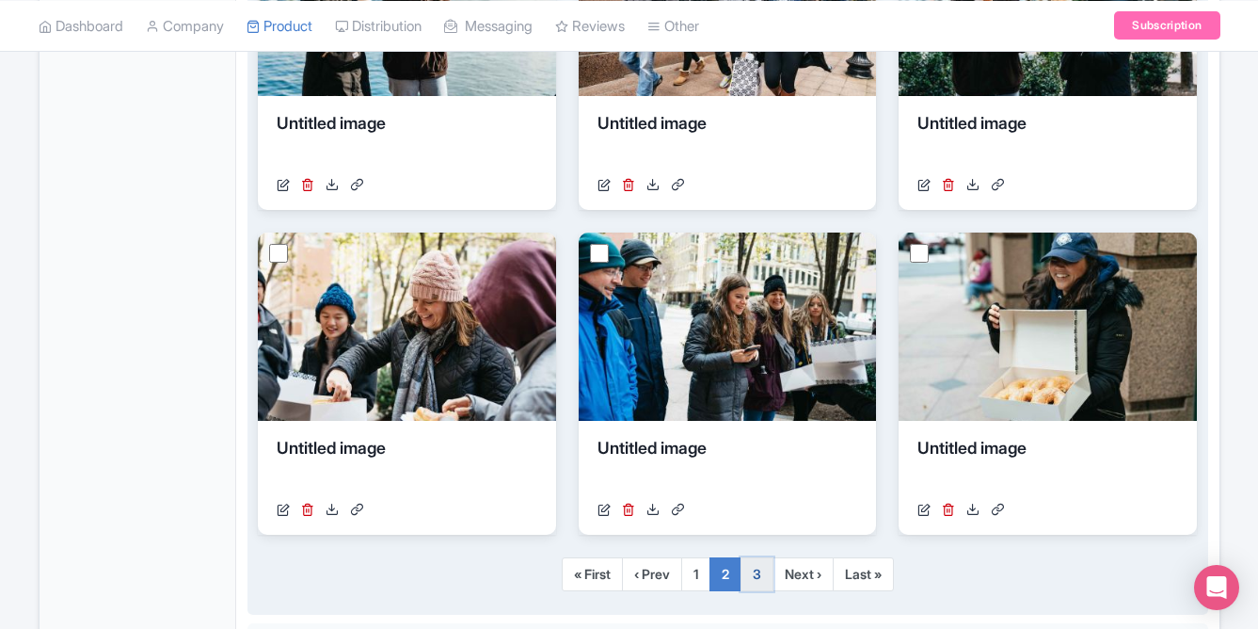
click at [752, 578] on link "3" at bounding box center [757, 574] width 33 height 34
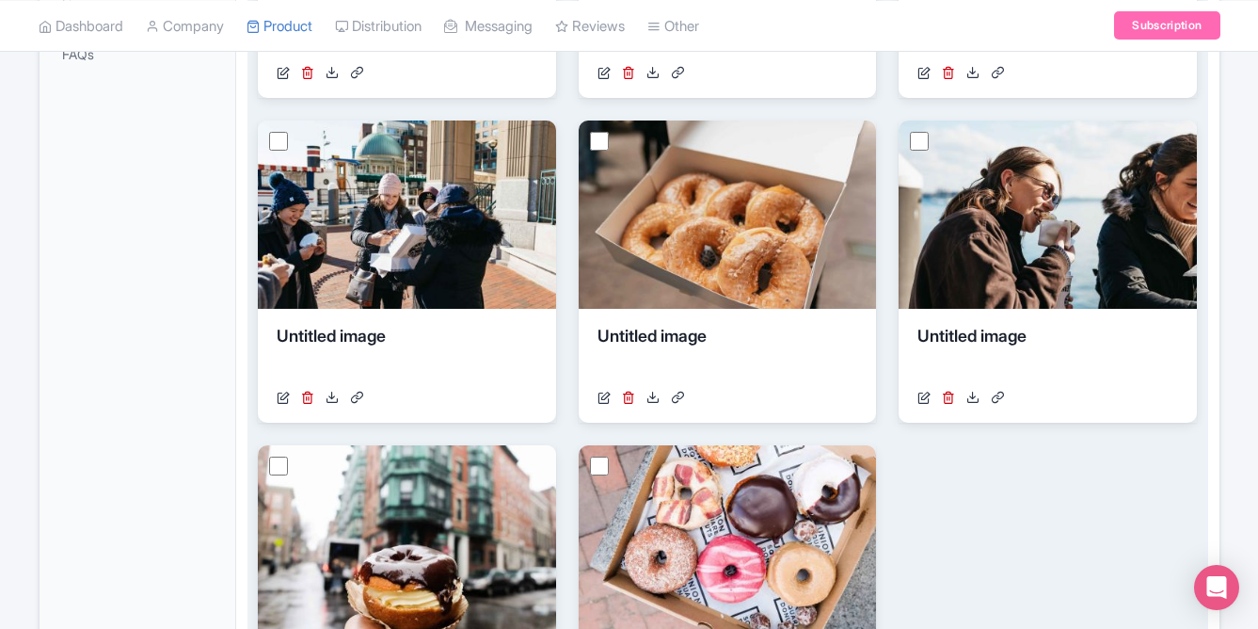
scroll to position [595, 0]
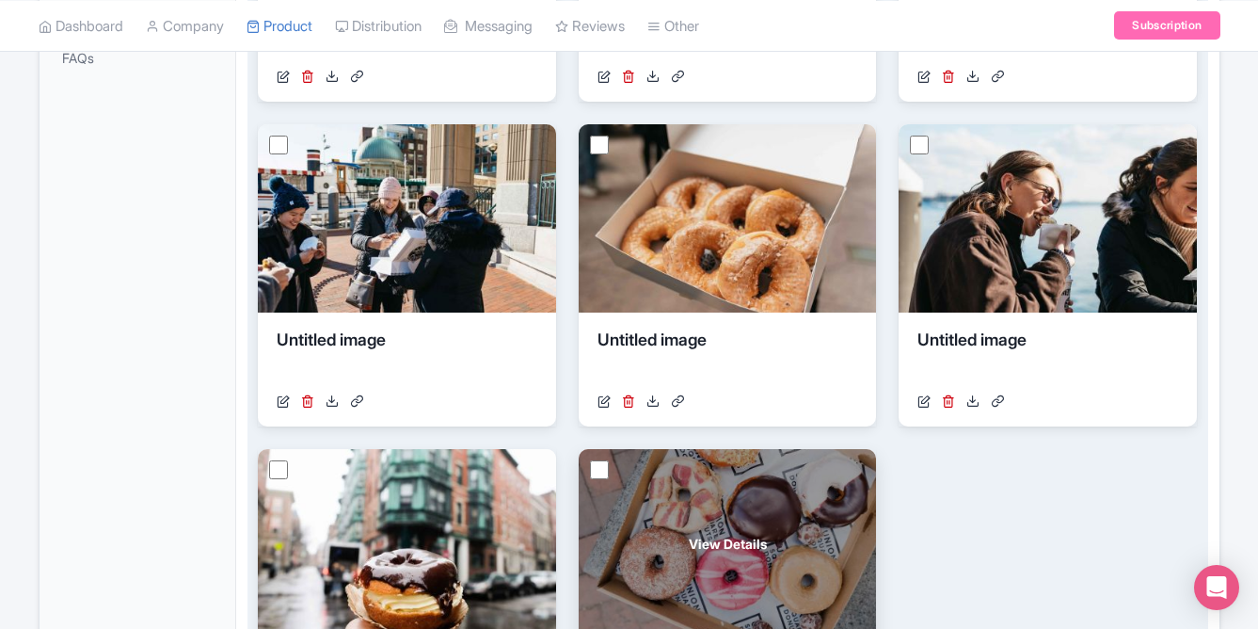
click at [607, 465] on input "checkbox" at bounding box center [599, 469] width 19 height 19
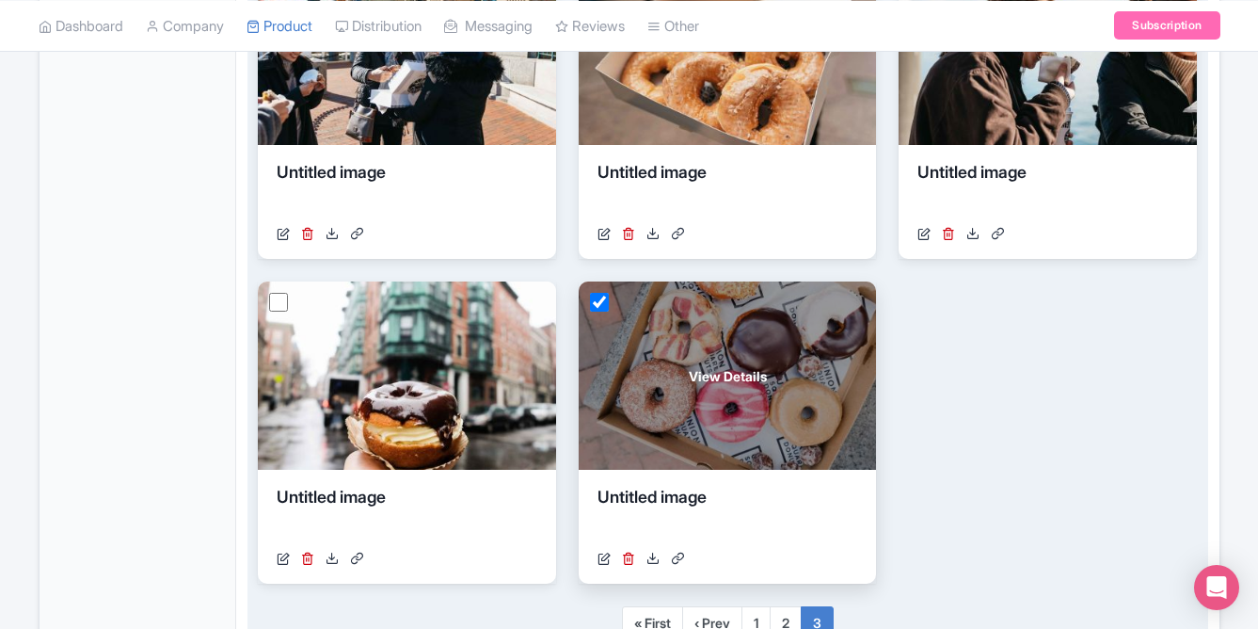
scroll to position [819, 0]
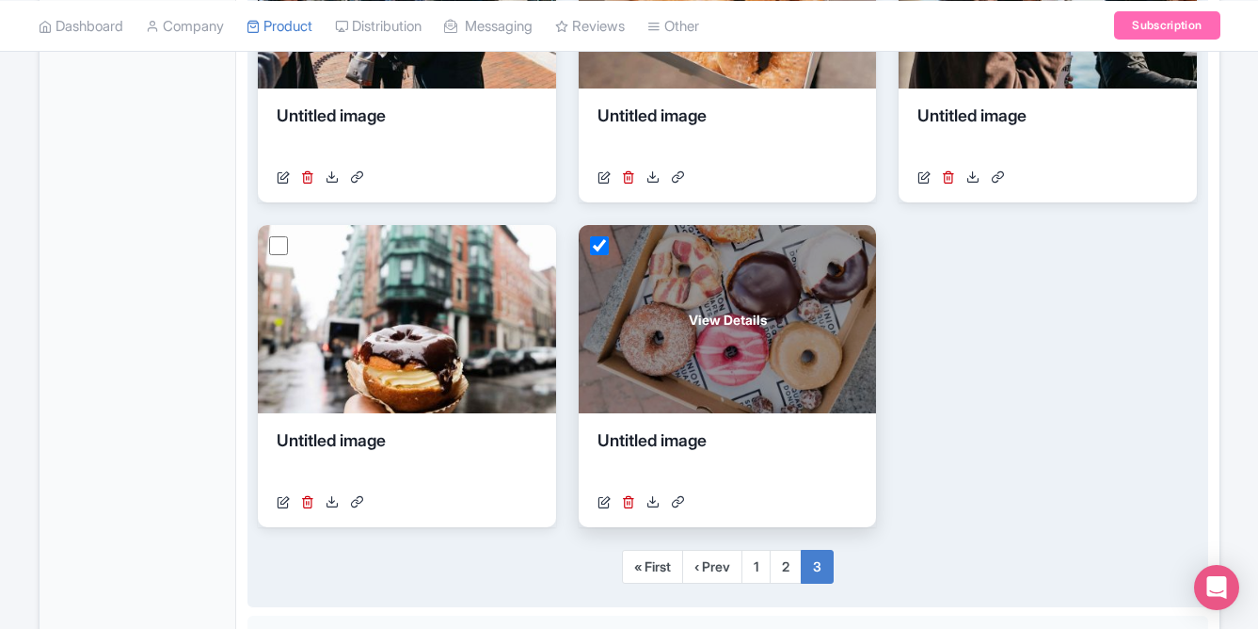
click at [733, 314] on span "View Details" at bounding box center [728, 320] width 78 height 20
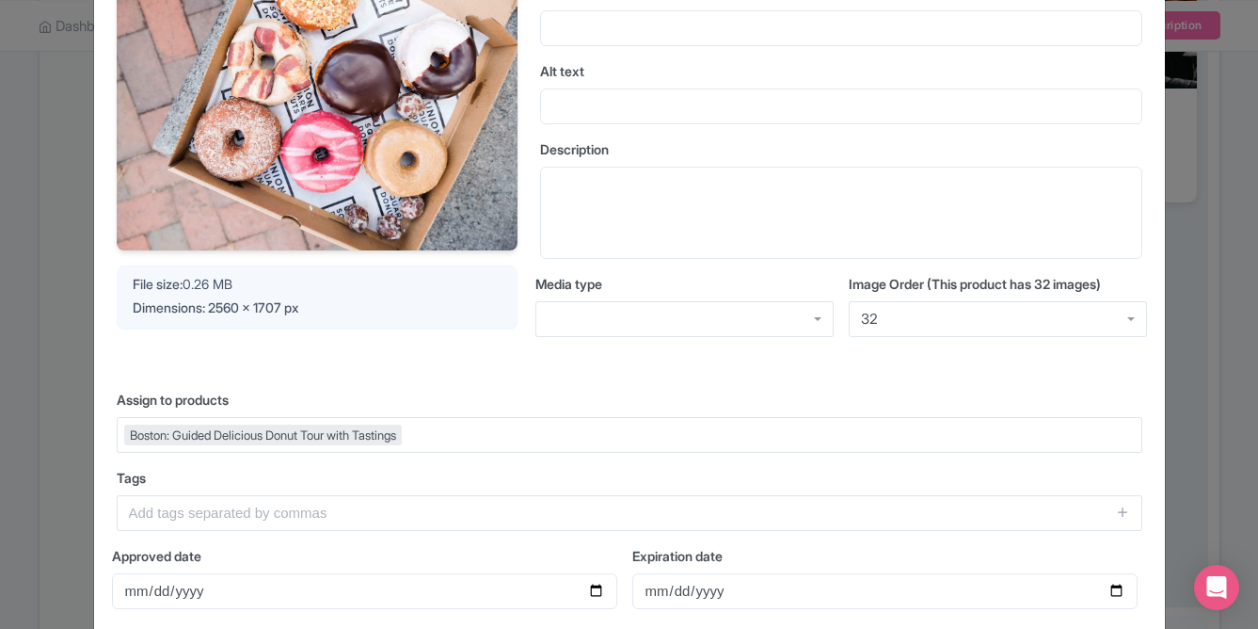
scroll to position [0, 0]
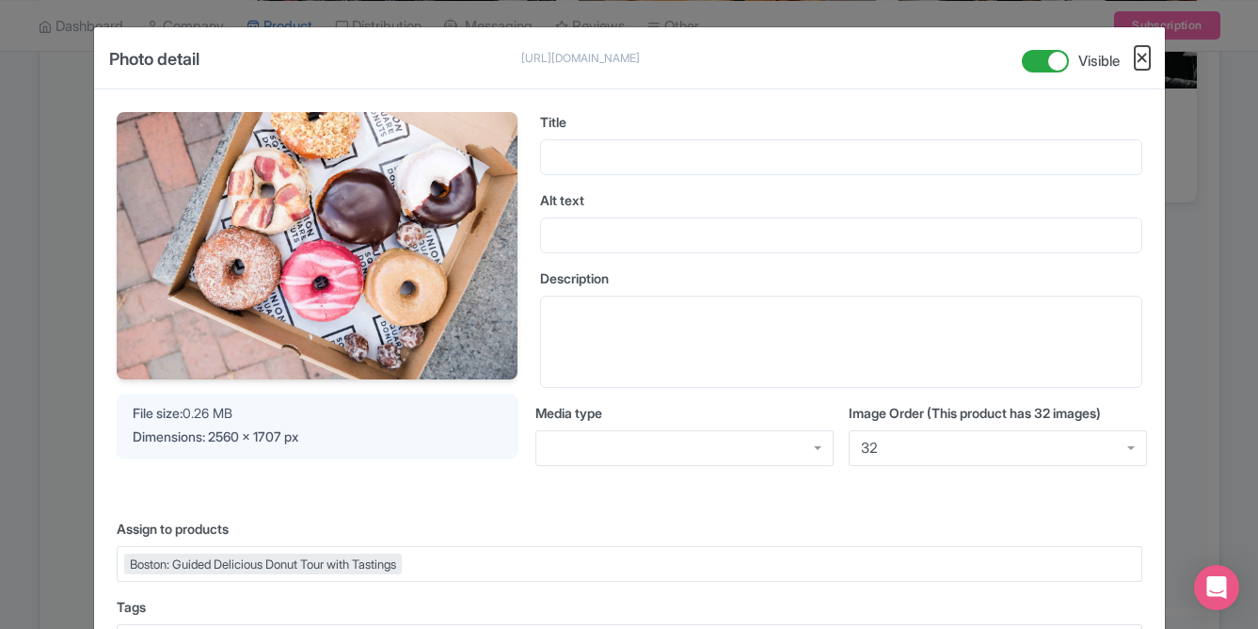
click at [1142, 61] on button "Close" at bounding box center [1142, 58] width 15 height 24
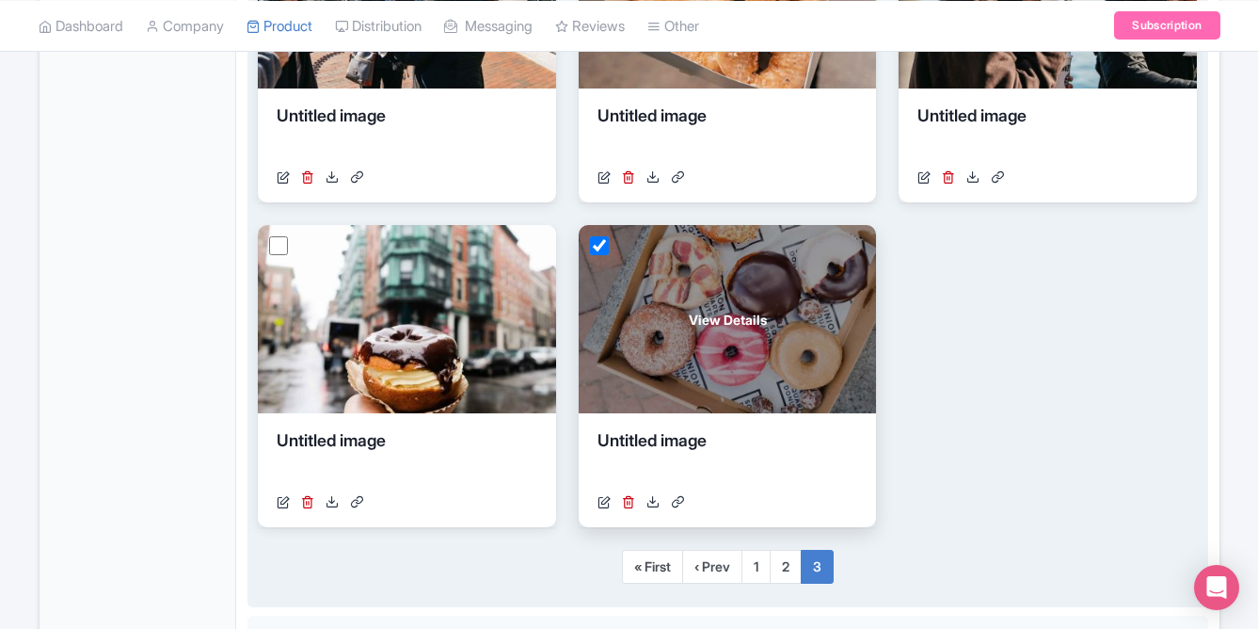
click at [605, 249] on input "checkbox" at bounding box center [599, 245] width 19 height 19
checkbox input "false"
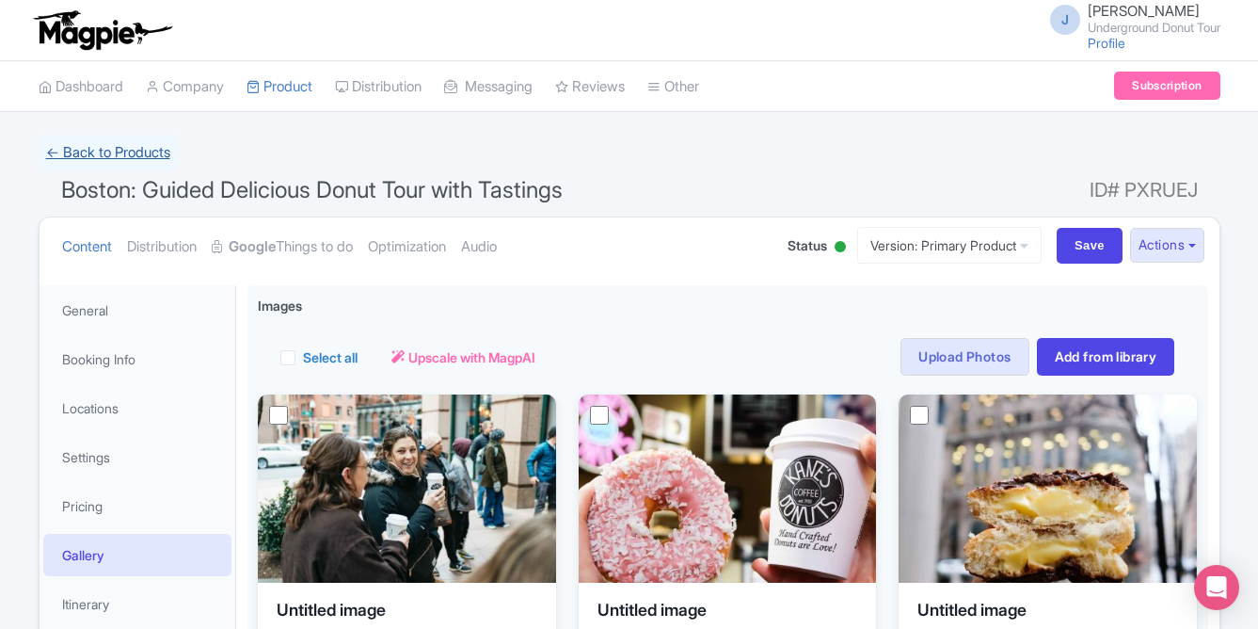
click at [151, 155] on link "← Back to Products" at bounding box center [108, 153] width 139 height 37
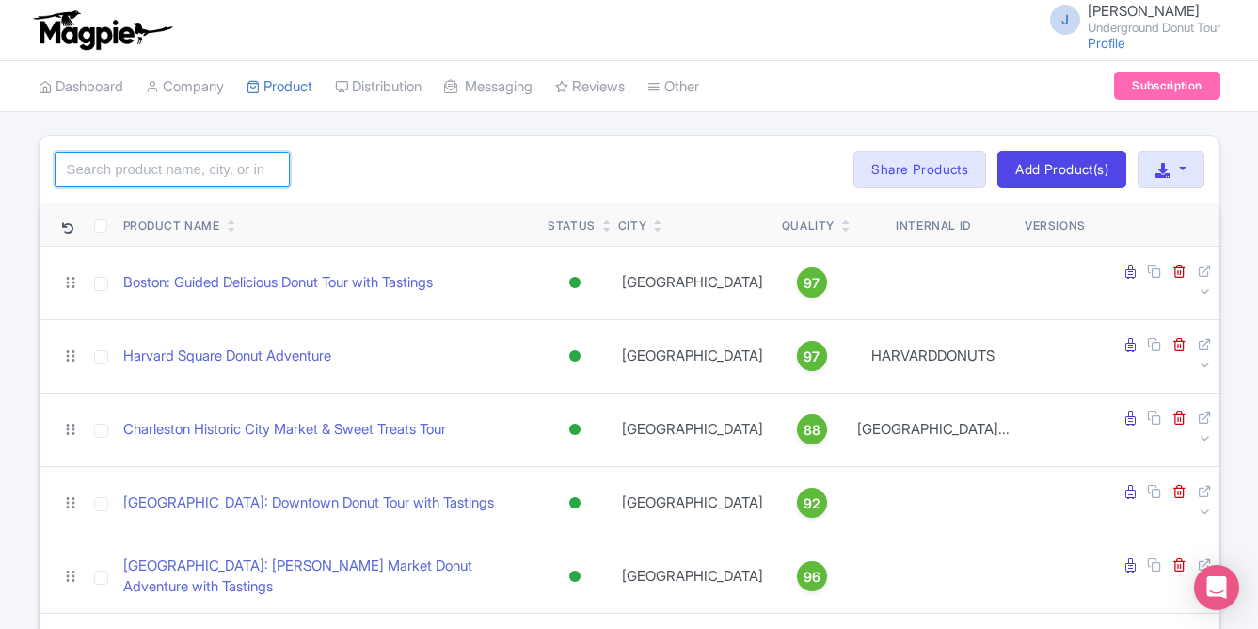
click at [178, 172] on input "search" at bounding box center [172, 170] width 235 height 36
click button "Search" at bounding box center [0, 0] width 0 height 0
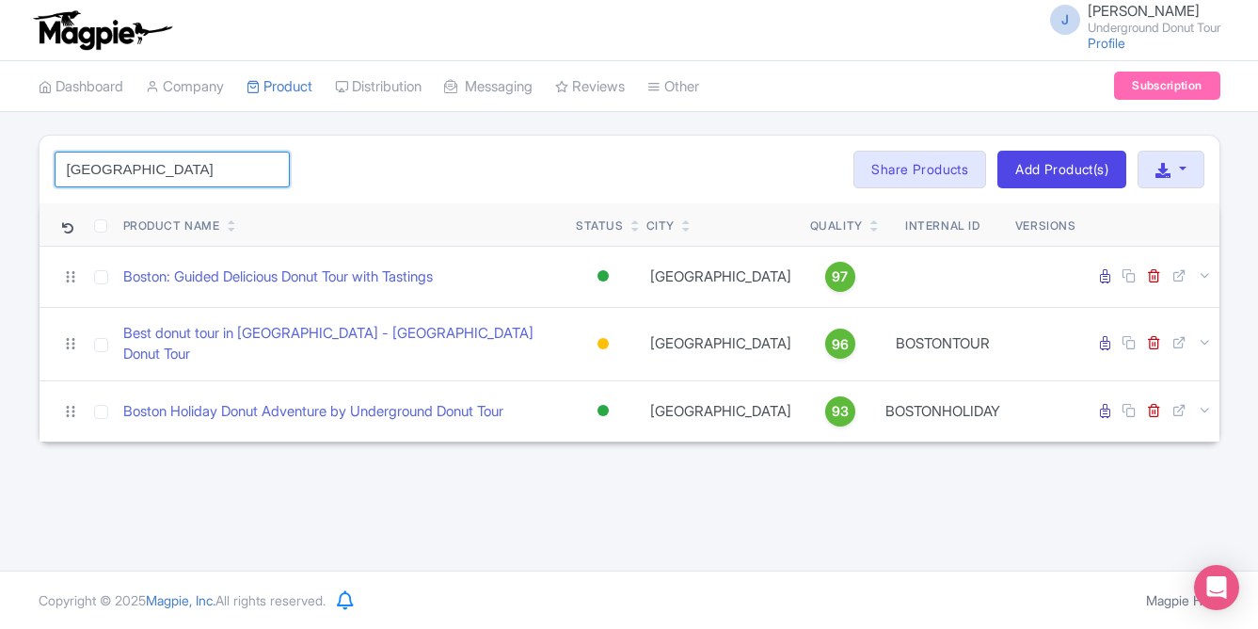
click at [95, 165] on input "[GEOGRAPHIC_DATA]" at bounding box center [172, 170] width 235 height 36
type input "[GEOGRAPHIC_DATA]"
click button "Search" at bounding box center [0, 0] width 0 height 0
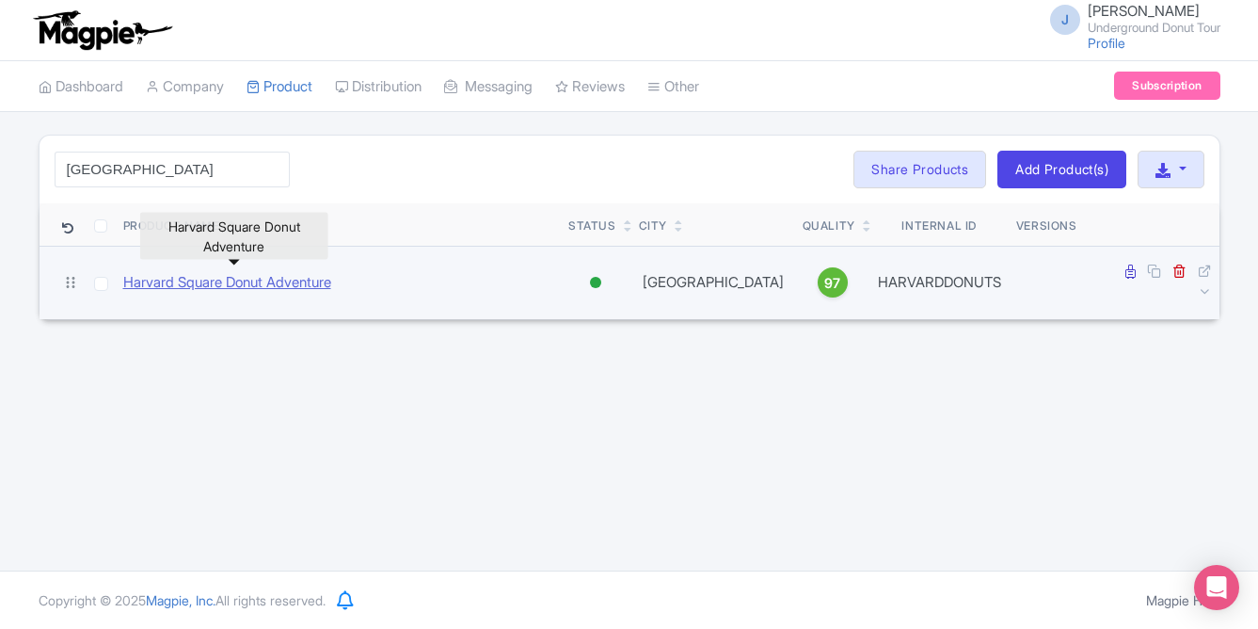
click at [265, 278] on link "Harvard Square Donut Adventure" at bounding box center [227, 283] width 208 height 22
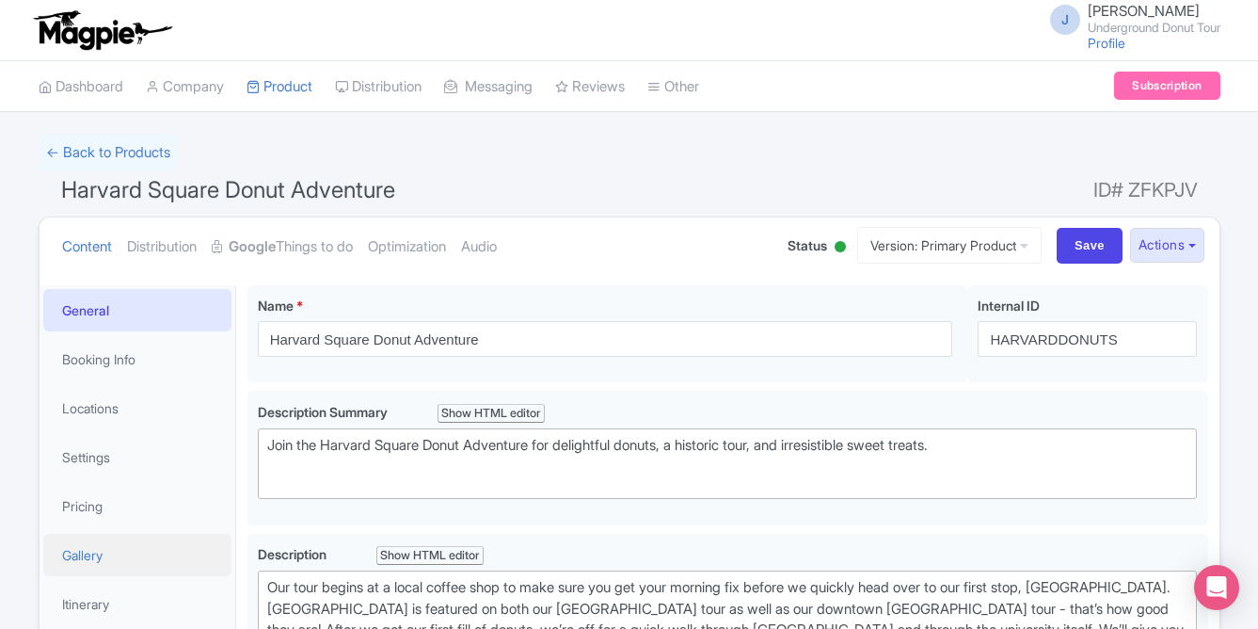
click at [97, 558] on link "Gallery" at bounding box center [137, 555] width 188 height 42
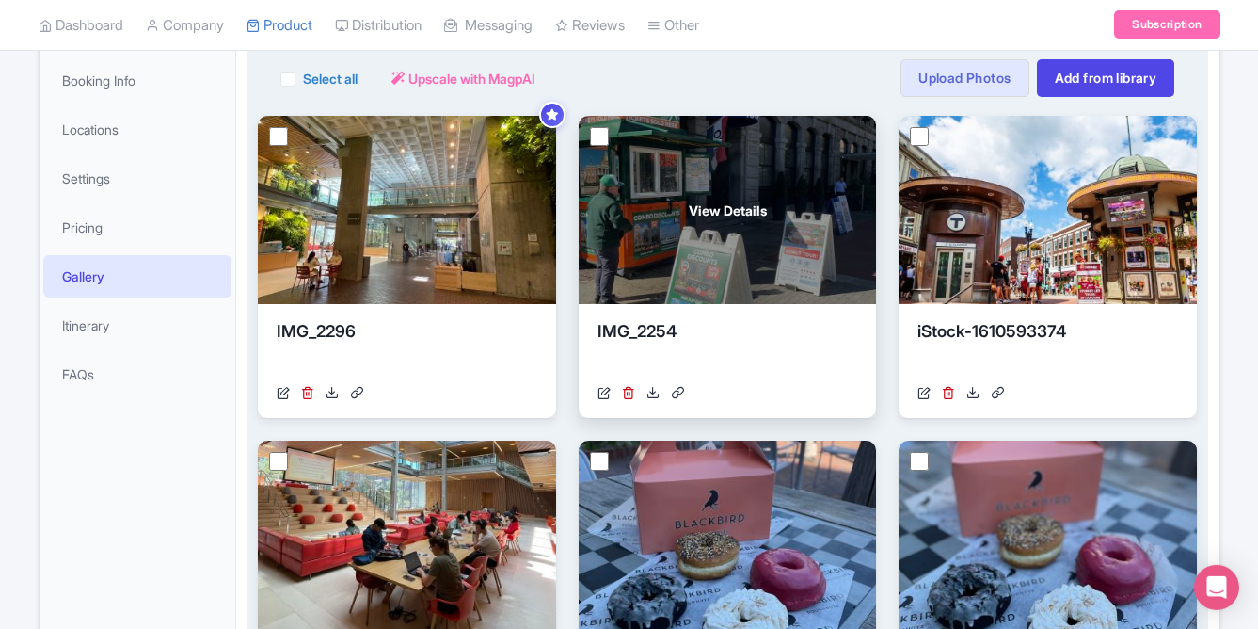
scroll to position [273, 0]
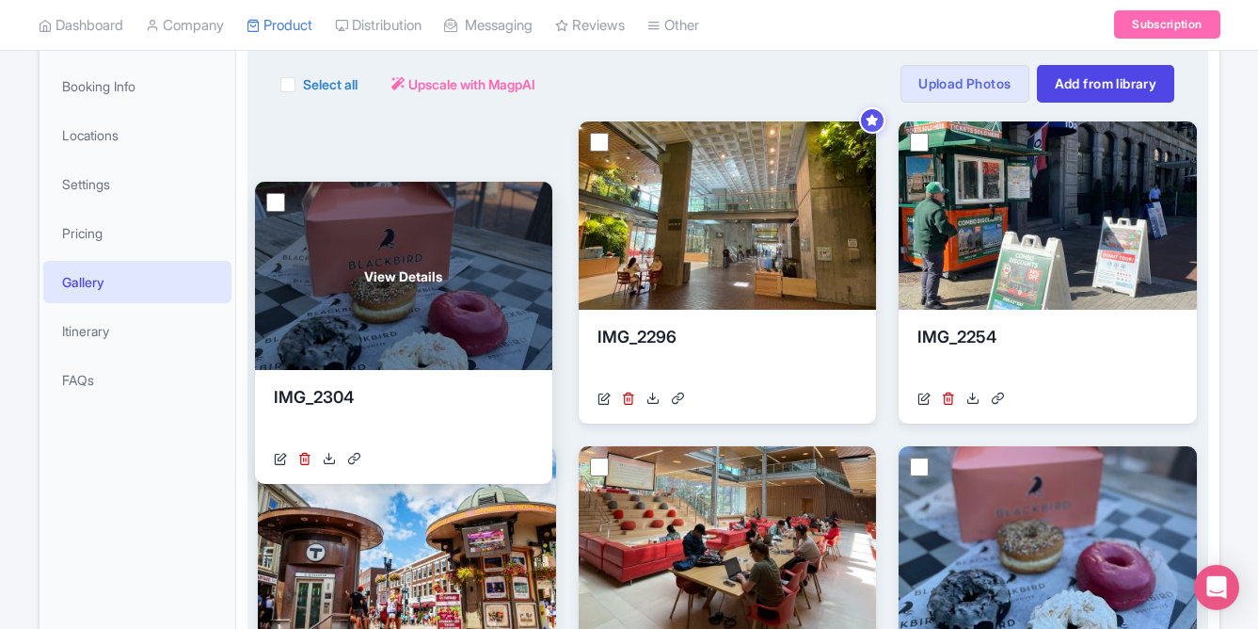
drag, startPoint x: 730, startPoint y: 524, endPoint x: 403, endPoint y: 237, distance: 435.4
click at [403, 237] on div "View Details" at bounding box center [404, 276] width 298 height 188
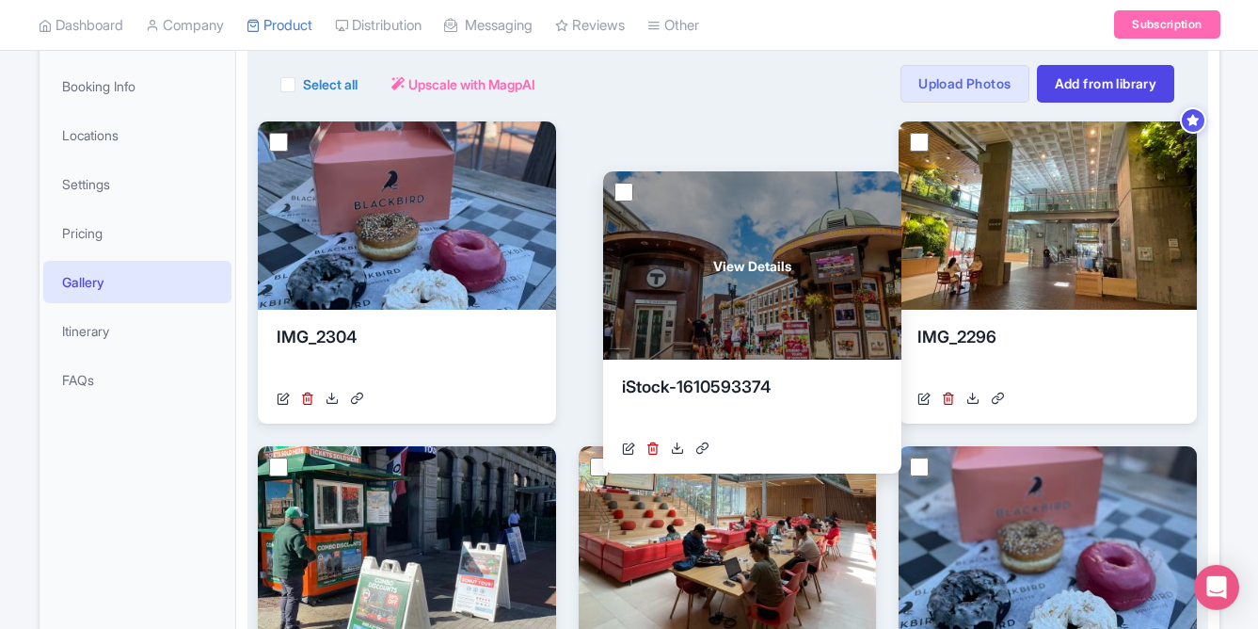
drag, startPoint x: 449, startPoint y: 480, endPoint x: 790, endPoint y: 184, distance: 450.9
click at [790, 184] on div "View Details" at bounding box center [752, 265] width 298 height 188
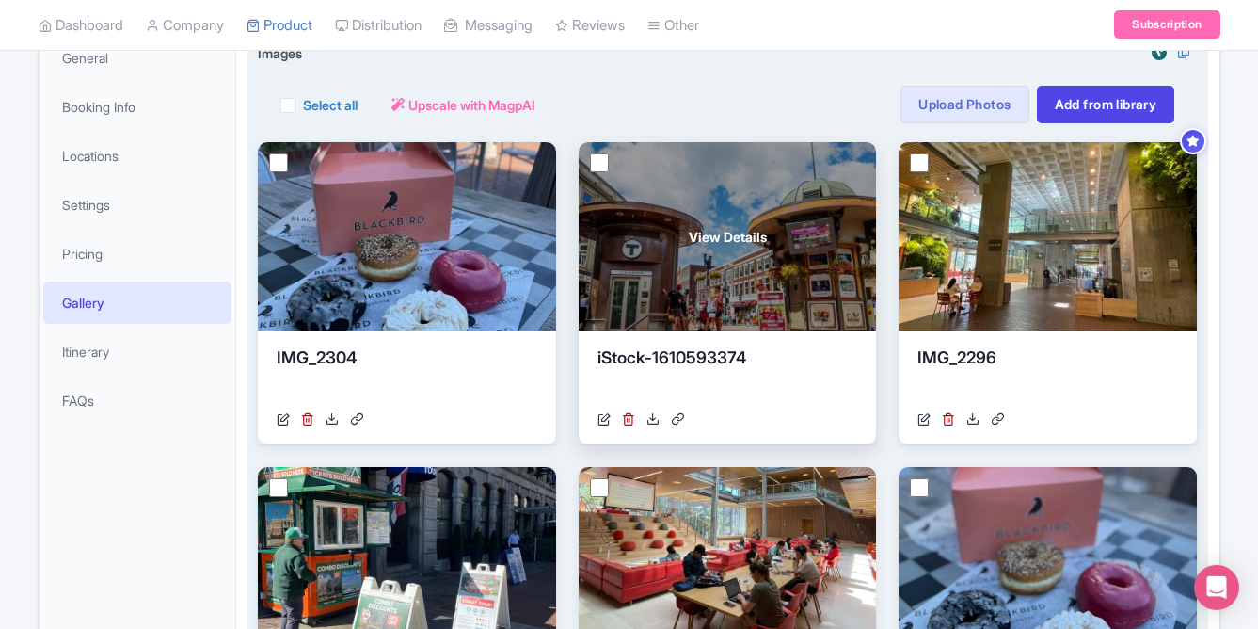
scroll to position [145, 0]
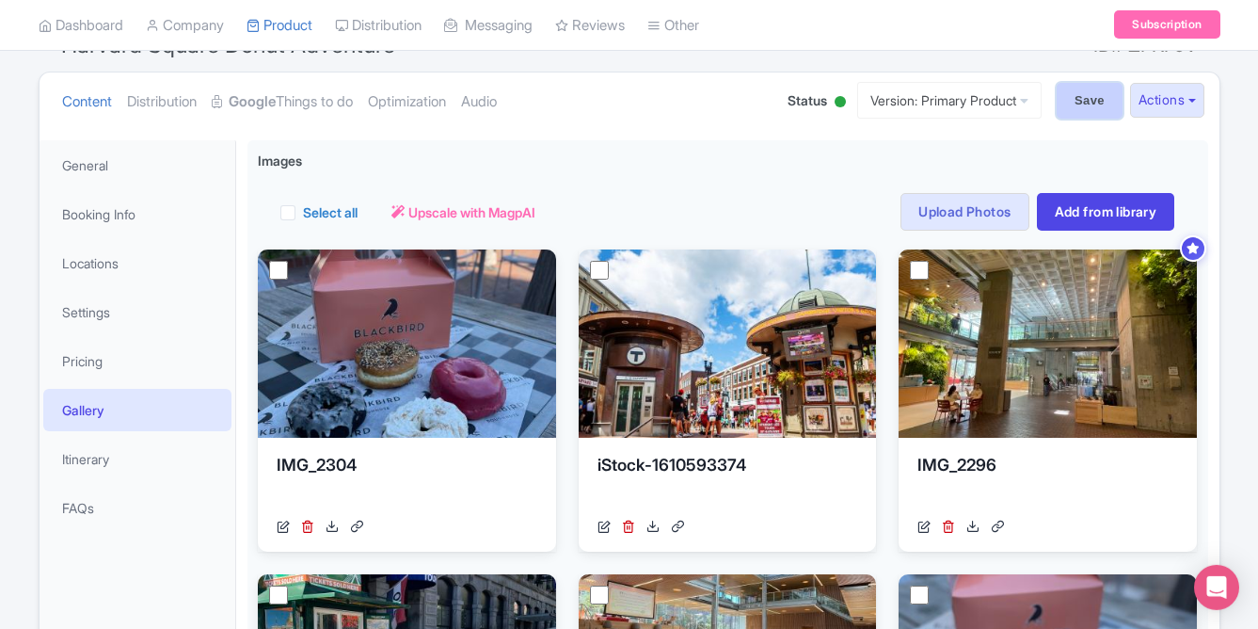
click at [1077, 102] on input "Save" at bounding box center [1090, 101] width 66 height 36
type input "Saving..."
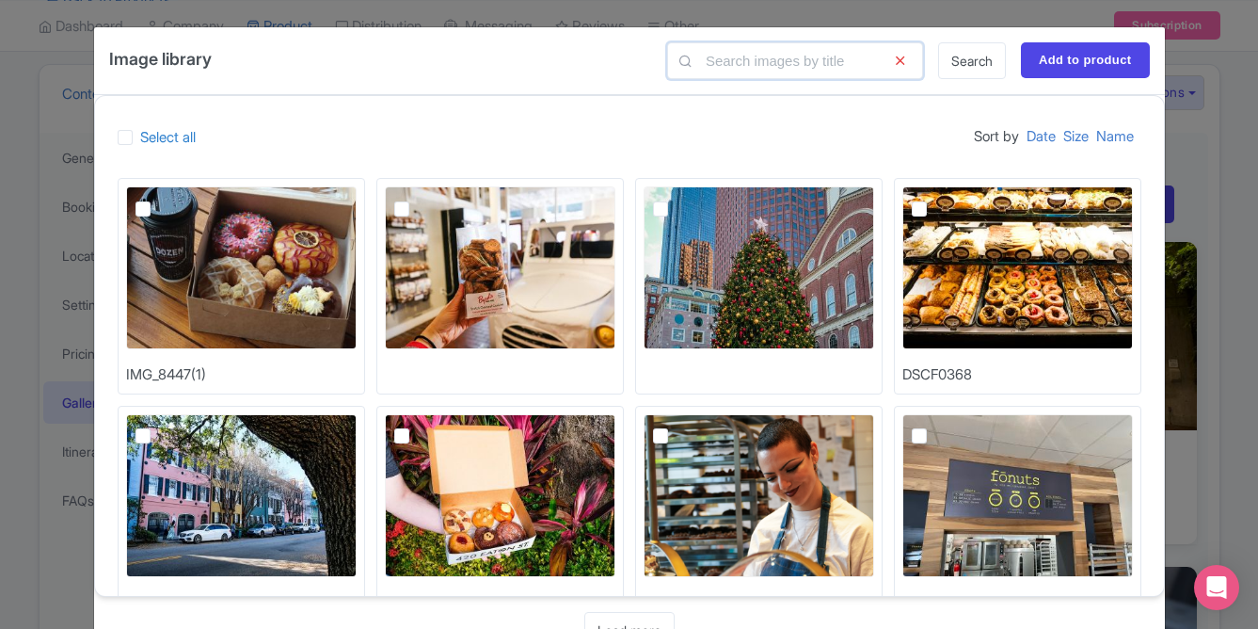
click at [729, 58] on input "text" at bounding box center [795, 60] width 256 height 37
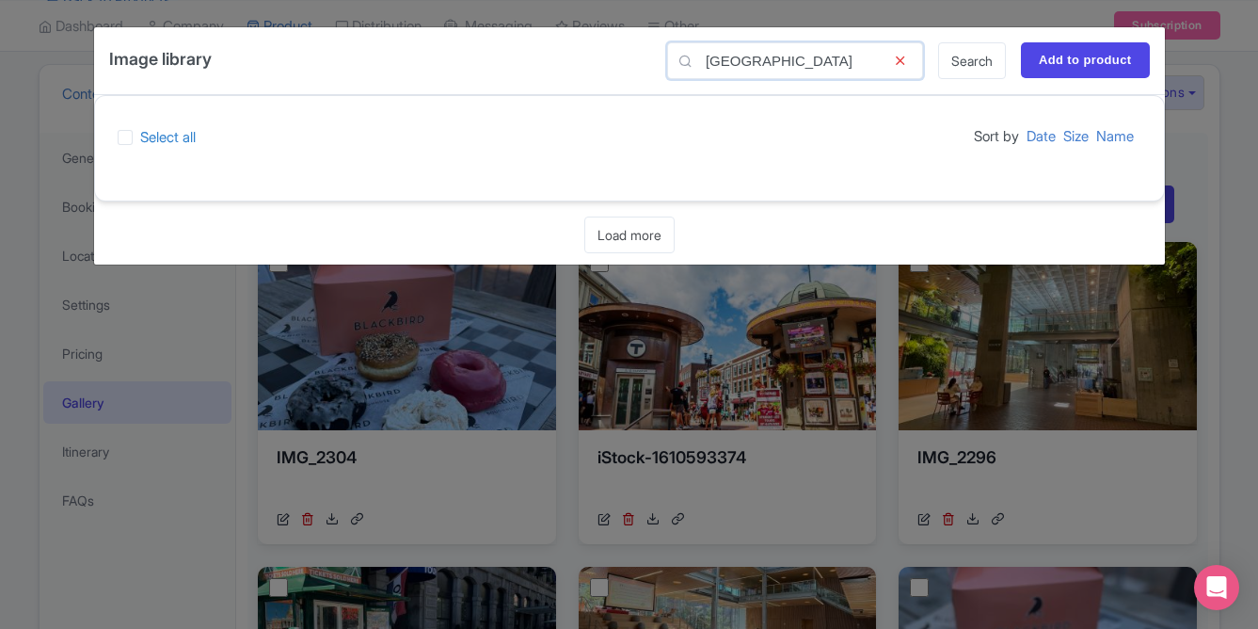
type input "boston"
click at [1217, 164] on div "Image library boston Search Add to product Select all Sort by Date Size Name Lo…" at bounding box center [629, 314] width 1258 height 629
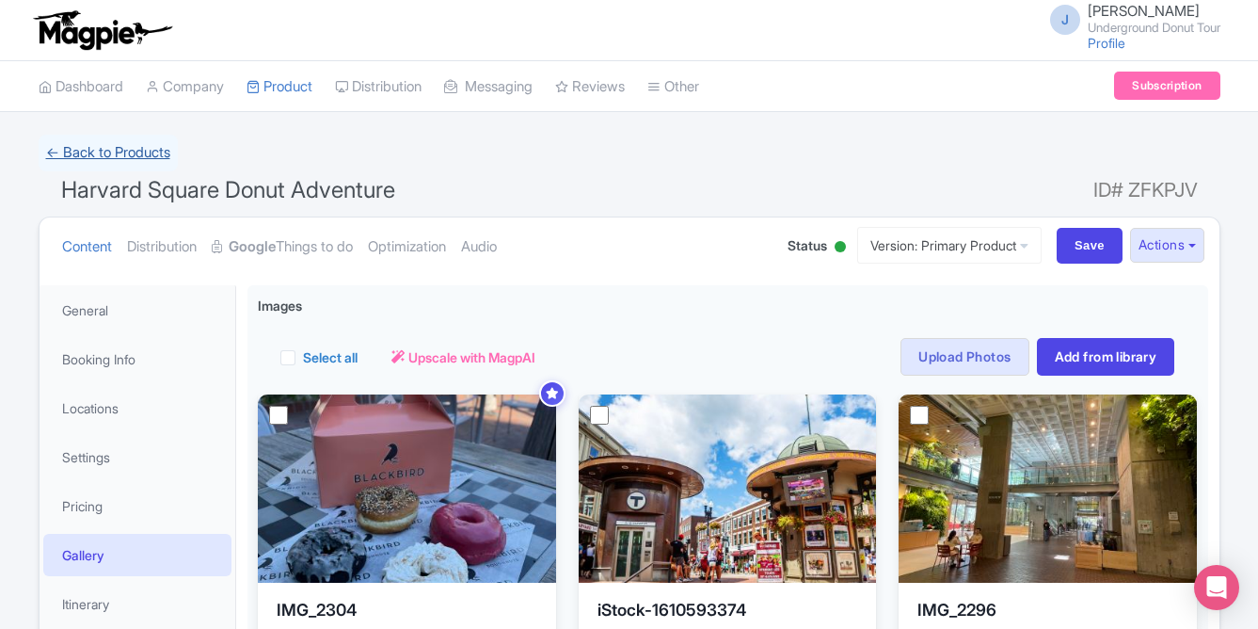
click at [141, 153] on link "← Back to Products" at bounding box center [108, 153] width 139 height 37
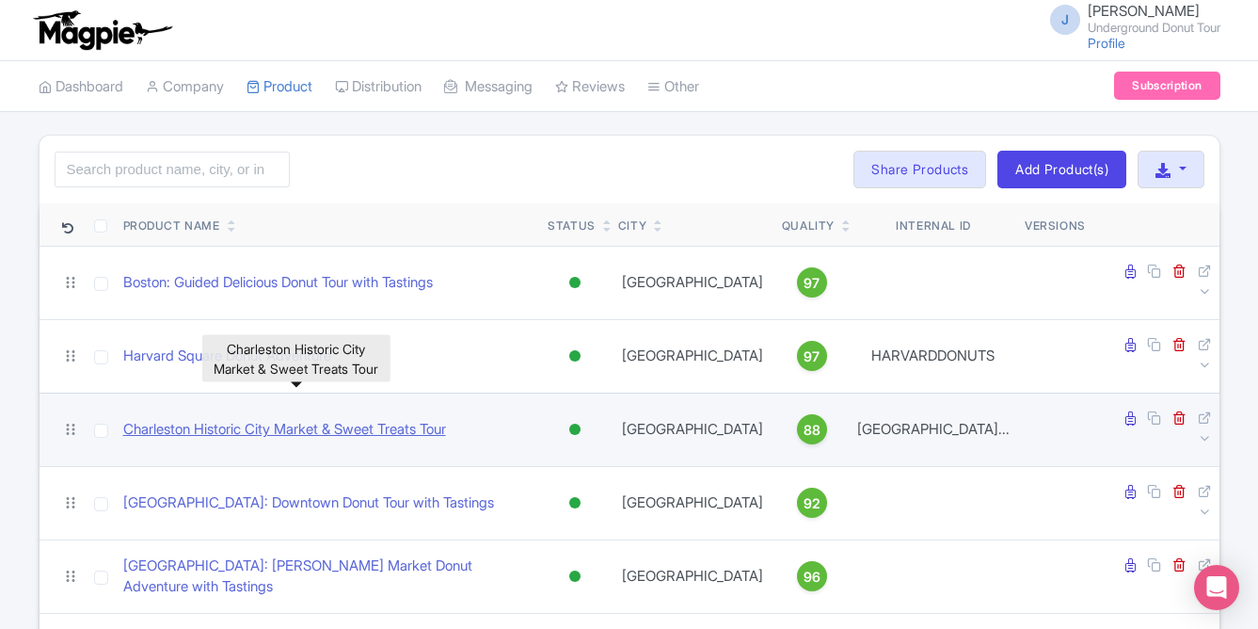
click at [306, 419] on link "Charleston Historic City Market & Sweet Treats Tour" at bounding box center [284, 430] width 323 height 22
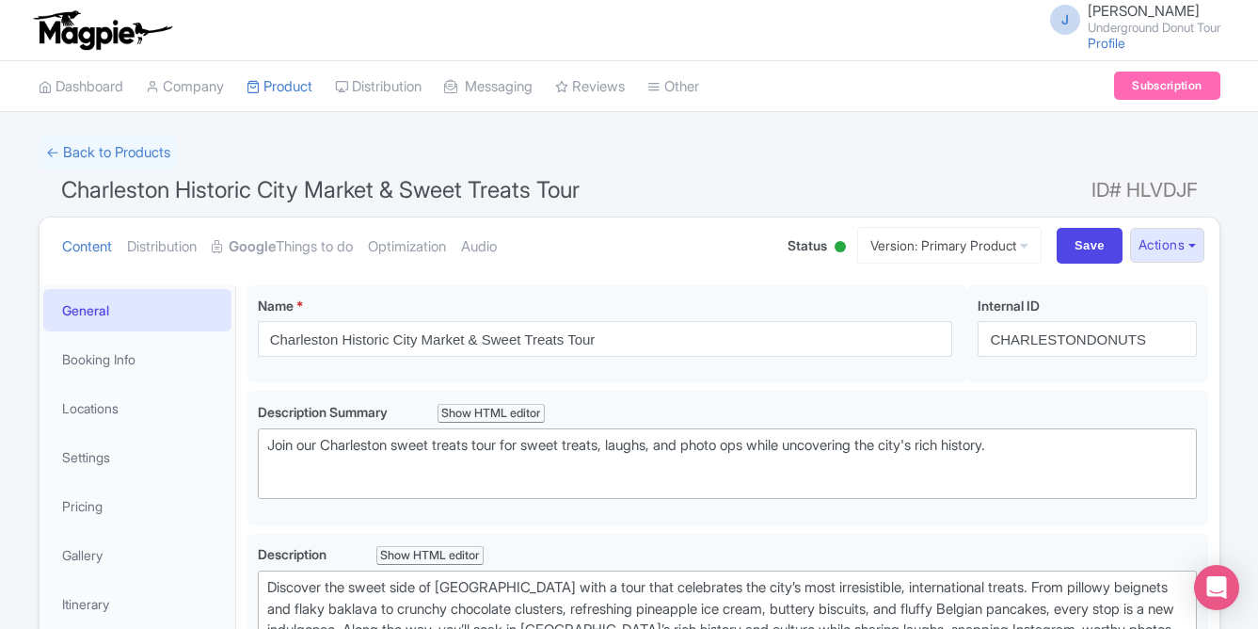
scroll to position [14, 0]
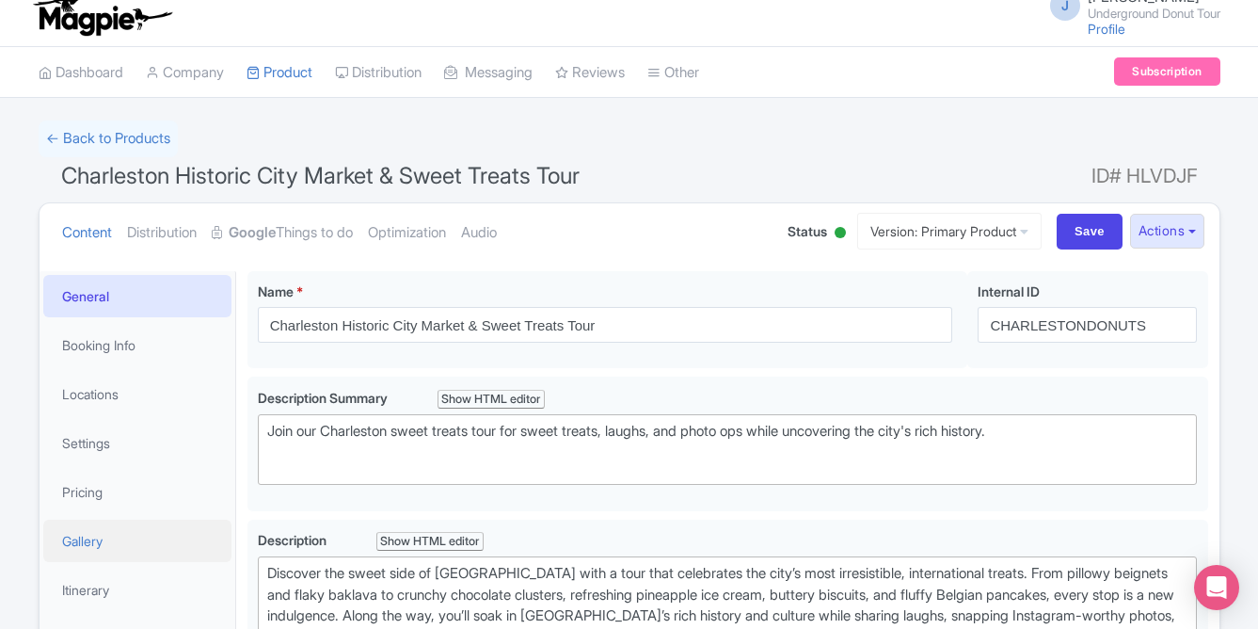
click at [114, 544] on link "Gallery" at bounding box center [137, 540] width 188 height 42
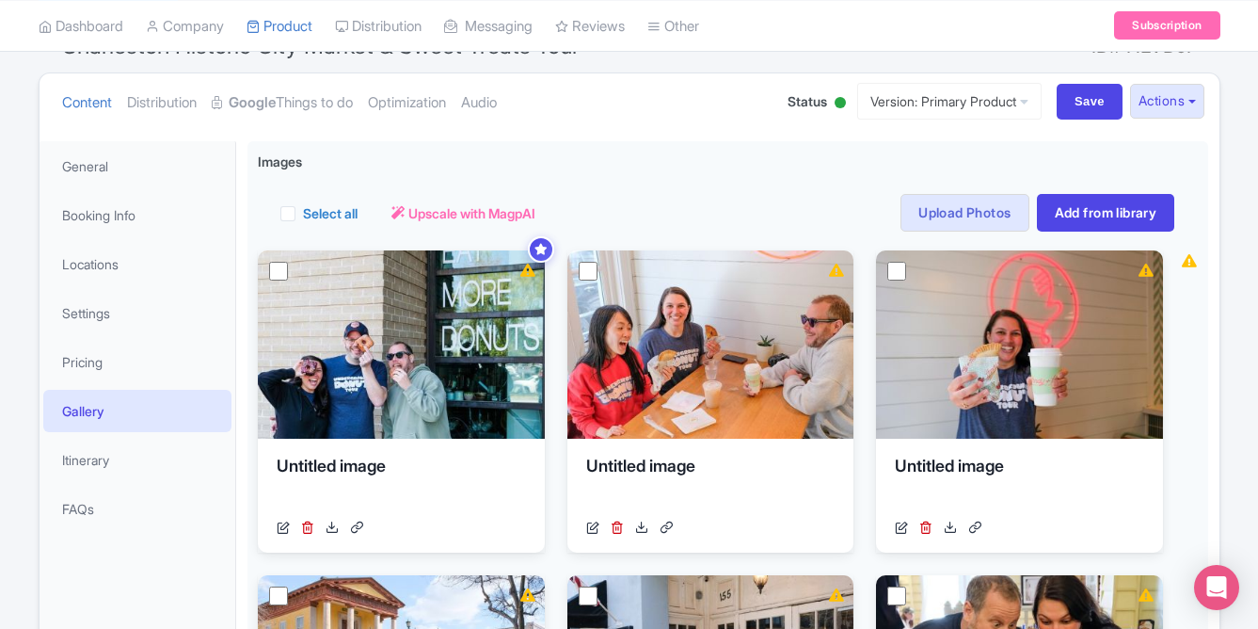
scroll to position [151, 0]
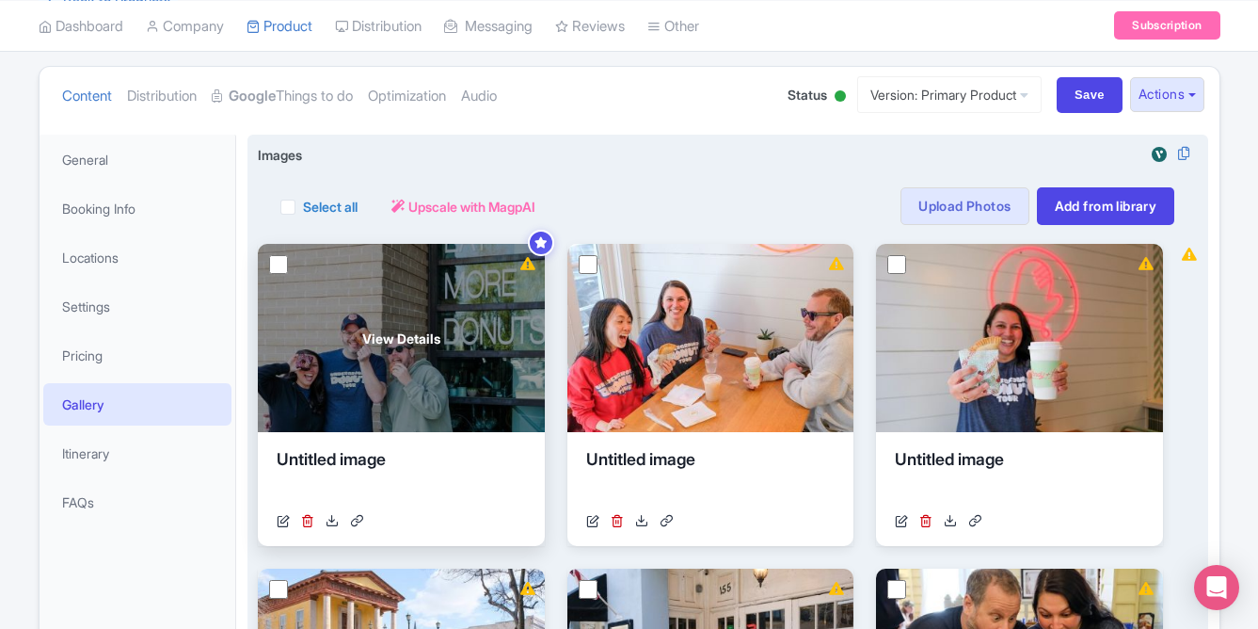
click at [284, 265] on input "checkbox" at bounding box center [278, 264] width 19 height 19
checkbox input "true"
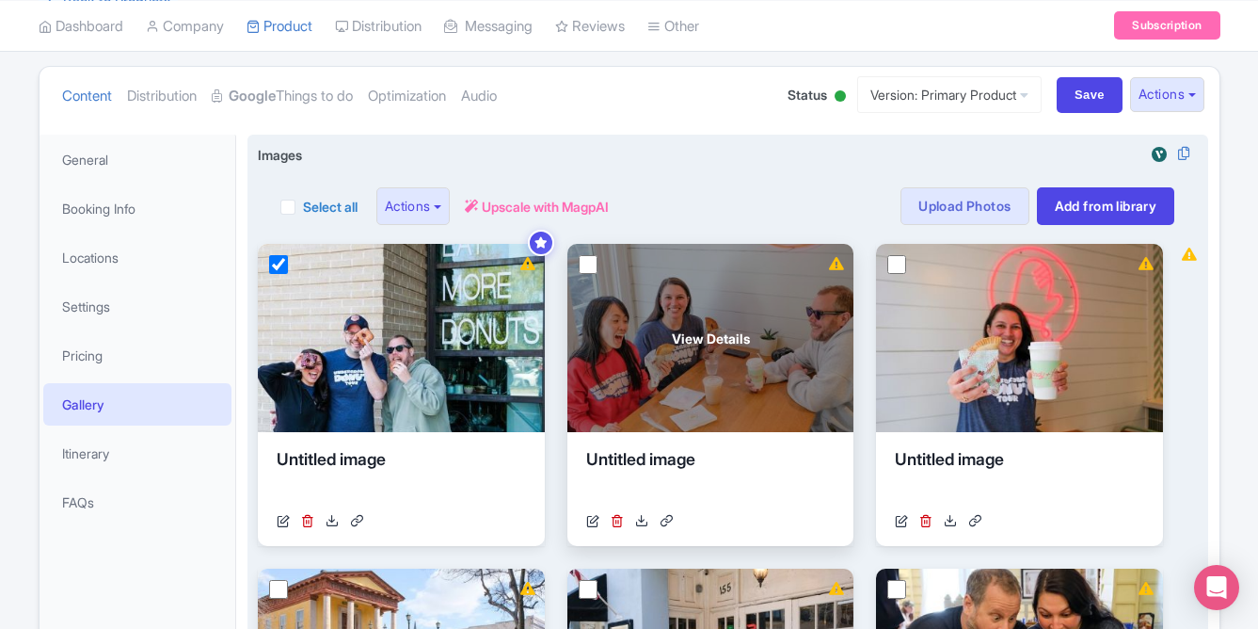
click at [596, 268] on input "checkbox" at bounding box center [588, 264] width 19 height 19
checkbox input "true"
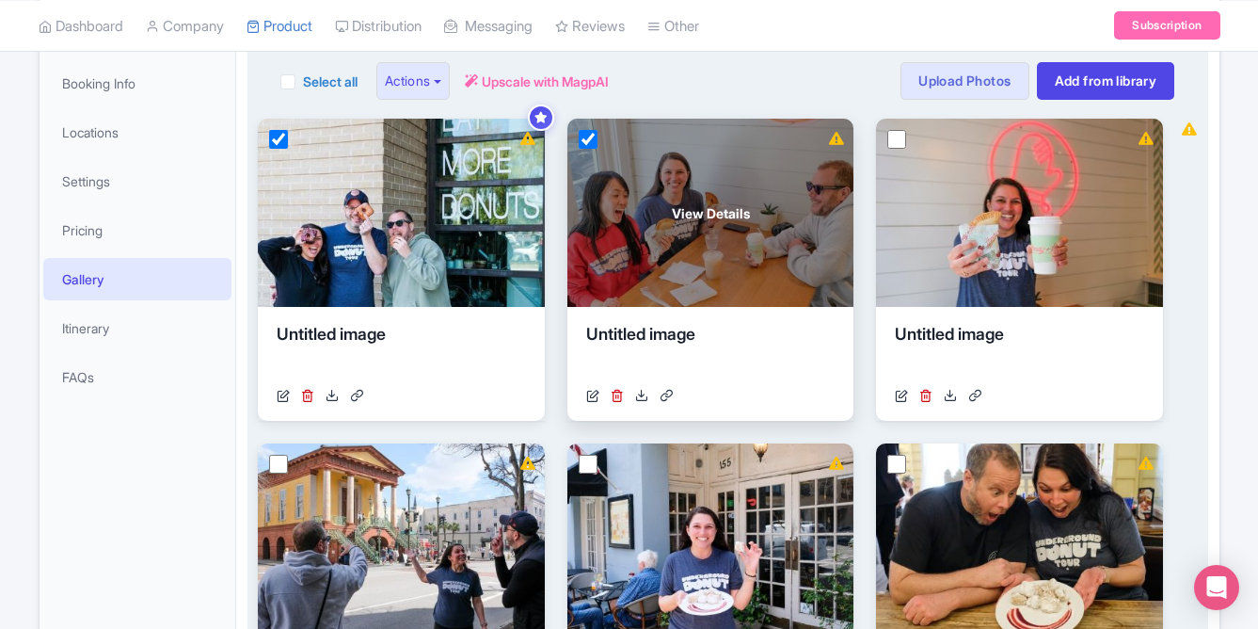
scroll to position [400, 0]
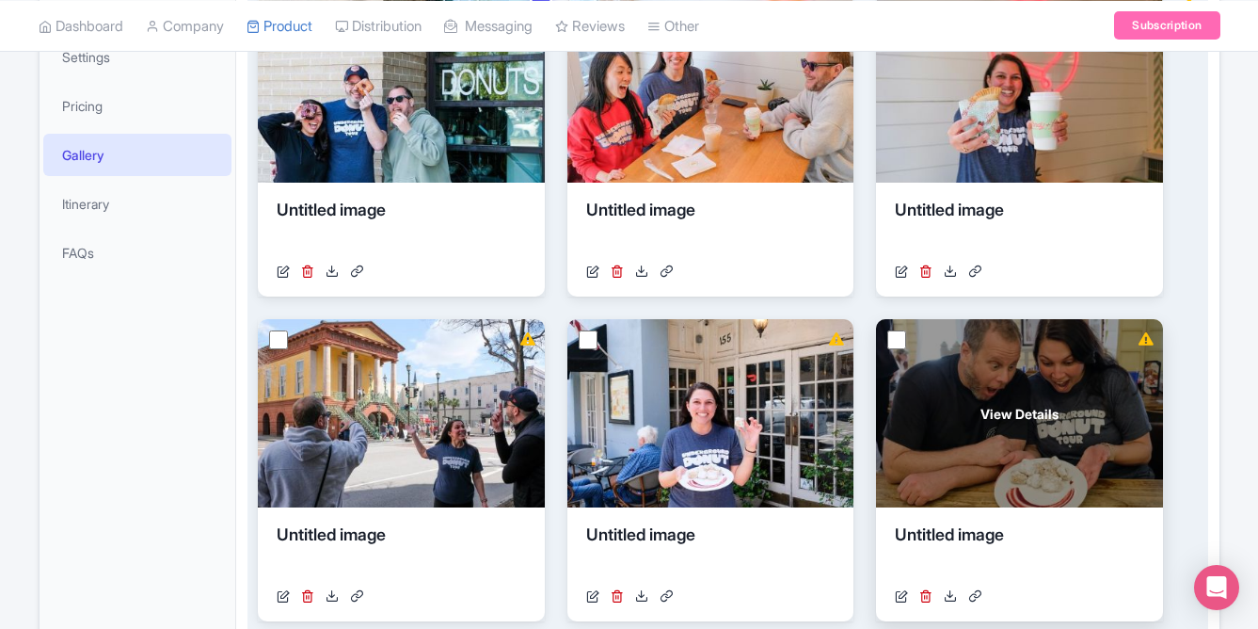
click at [900, 345] on input "checkbox" at bounding box center [896, 339] width 19 height 19
checkbox input "true"
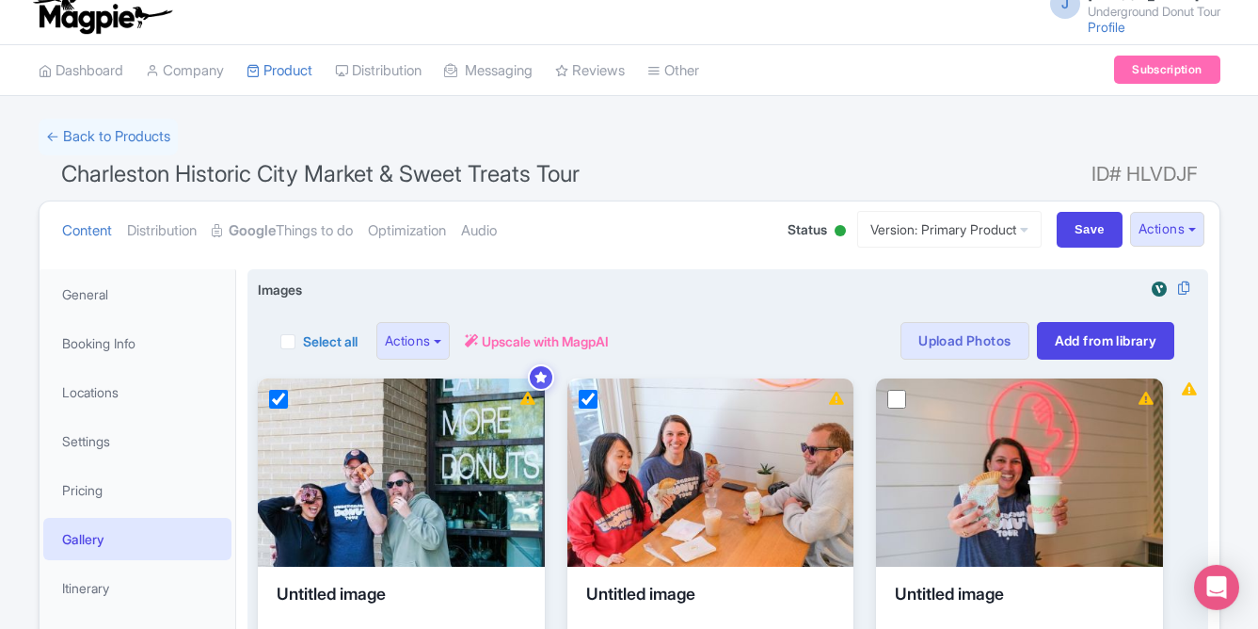
scroll to position [0, 0]
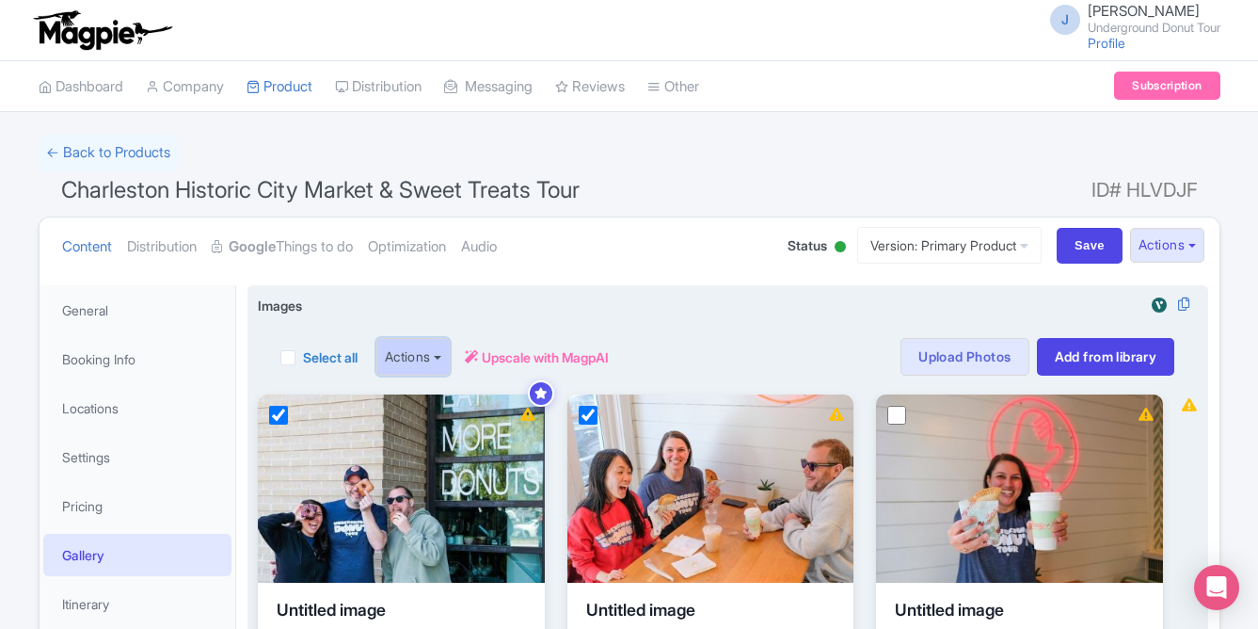
click at [442, 350] on button "Actions" at bounding box center [413, 357] width 74 height 38
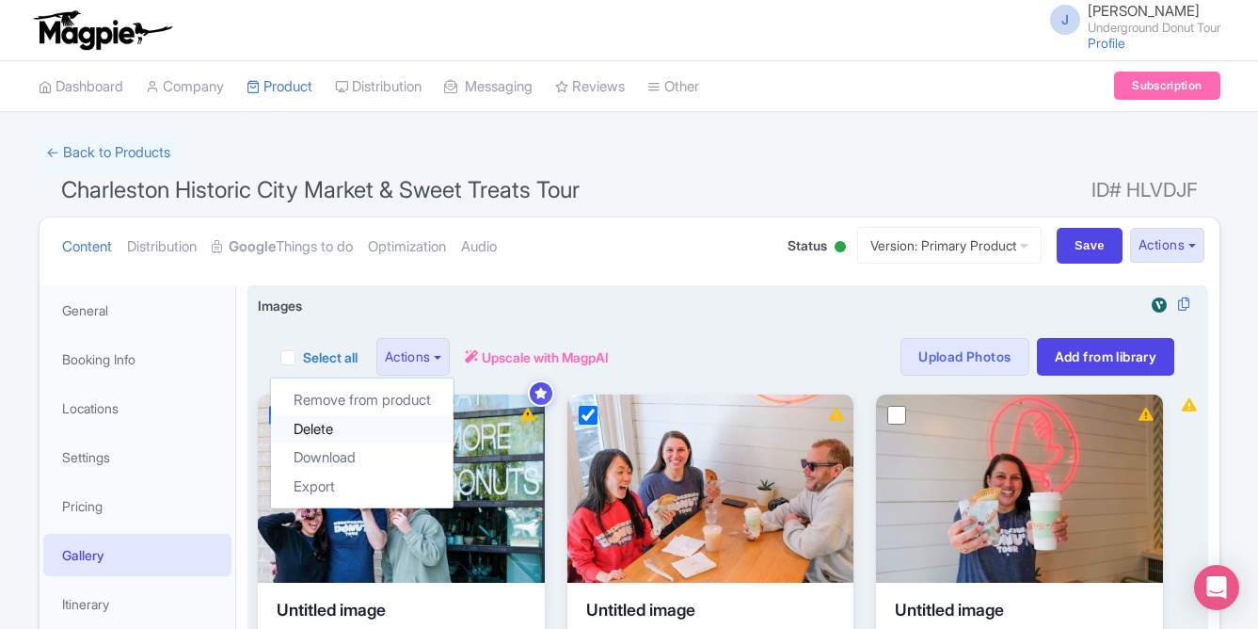
click at [376, 434] on link "Delete" at bounding box center [362, 429] width 183 height 29
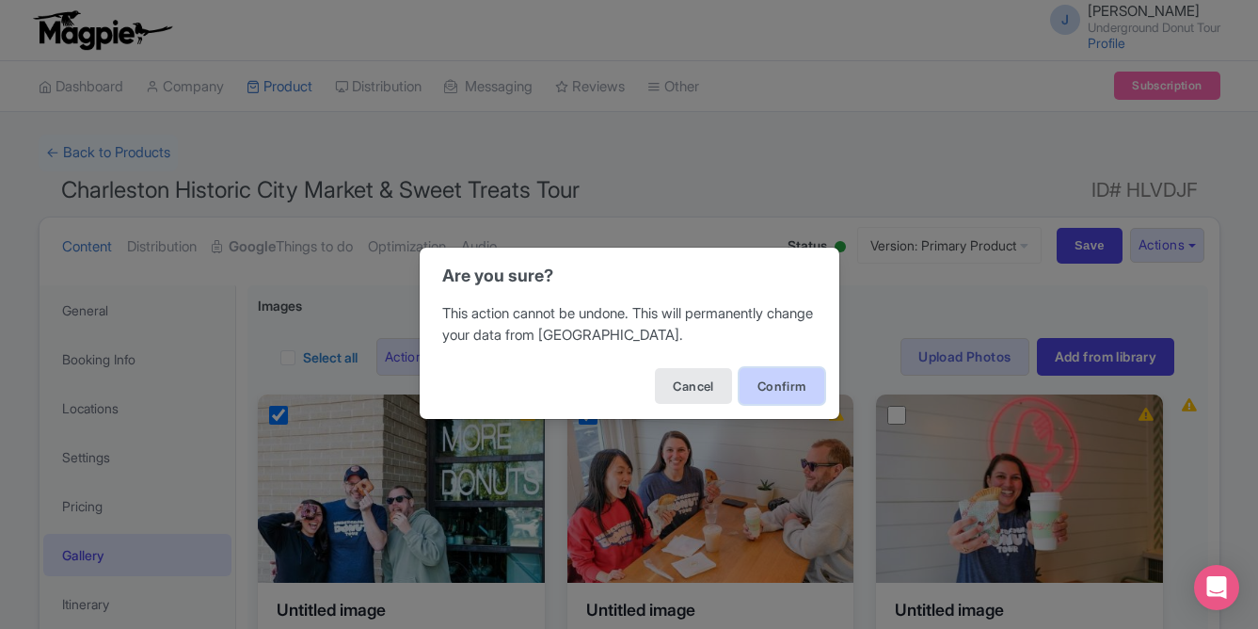
click at [806, 387] on button "Confirm" at bounding box center [782, 386] width 85 height 36
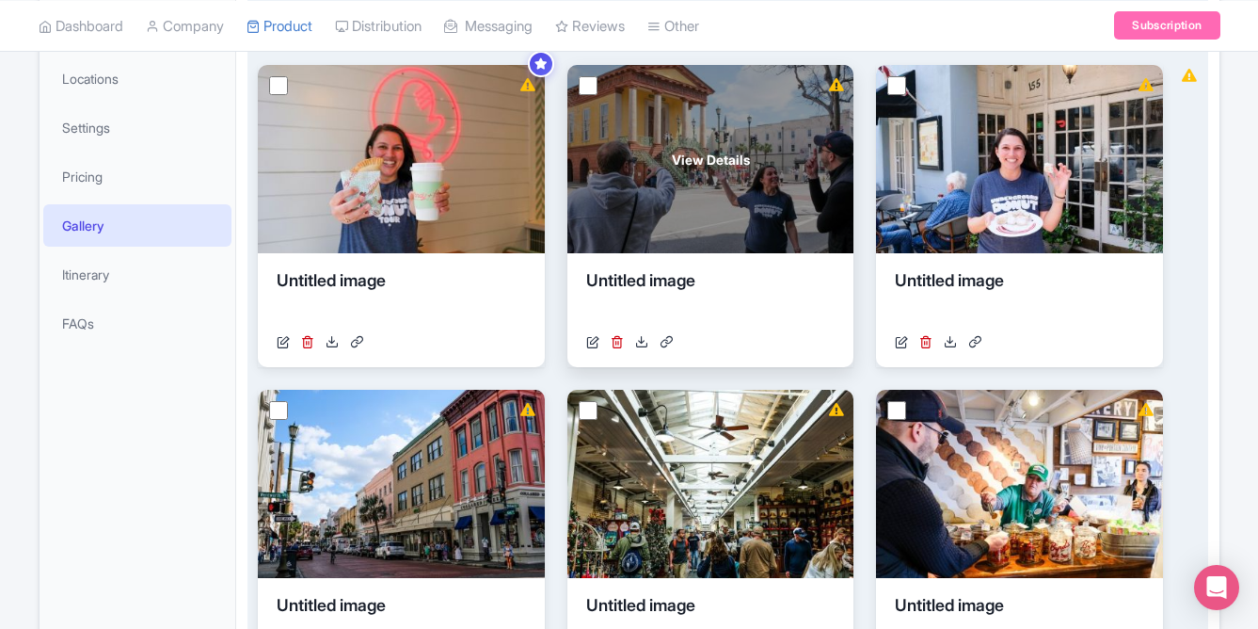
scroll to position [327, 0]
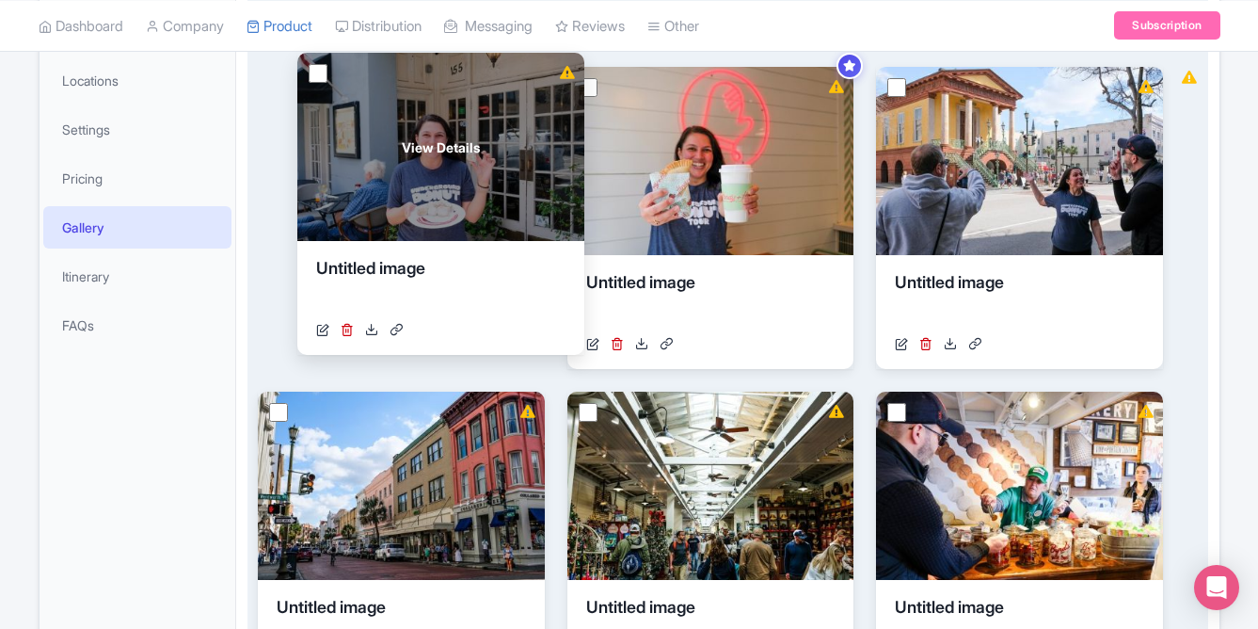
drag, startPoint x: 1029, startPoint y: 231, endPoint x: 446, endPoint y: 219, distance: 582.6
click at [446, 219] on div "View Details" at bounding box center [440, 147] width 287 height 188
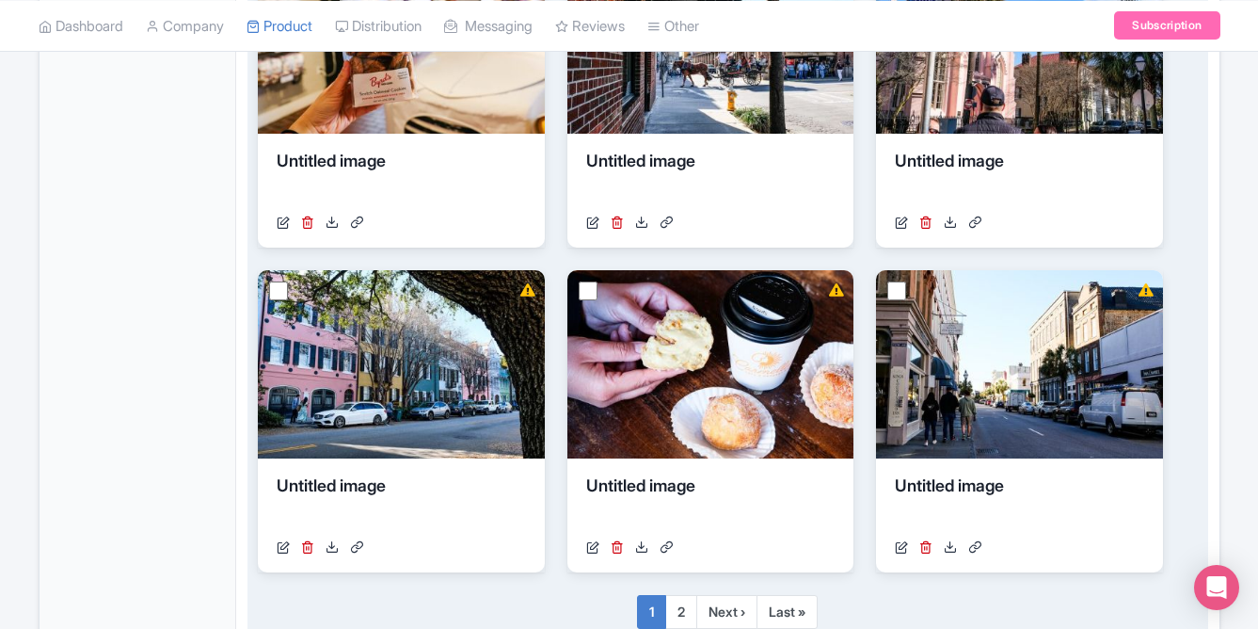
scroll to position [1194, 0]
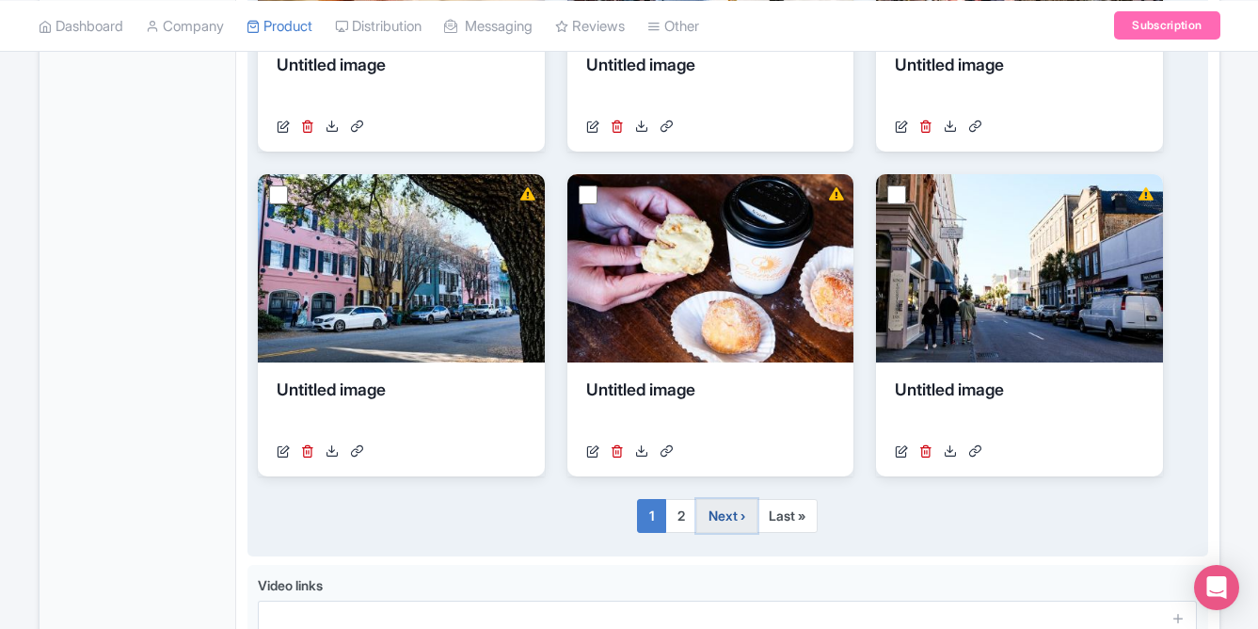
click at [718, 518] on link "Next ›" at bounding box center [726, 516] width 61 height 34
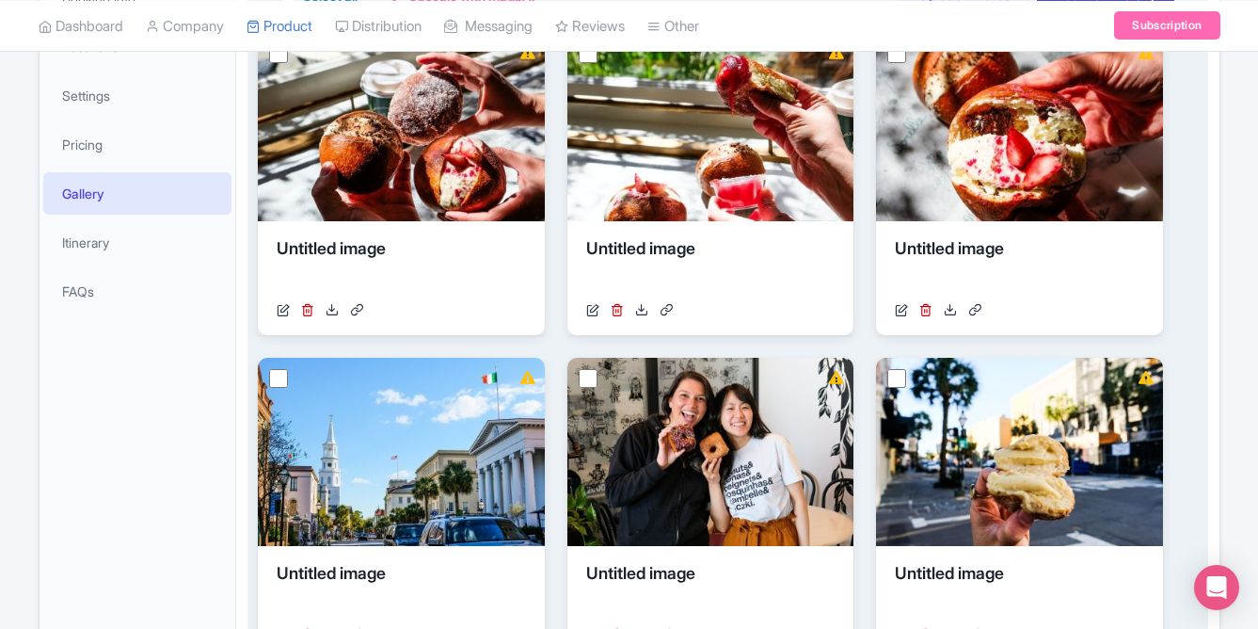
scroll to position [300, 0]
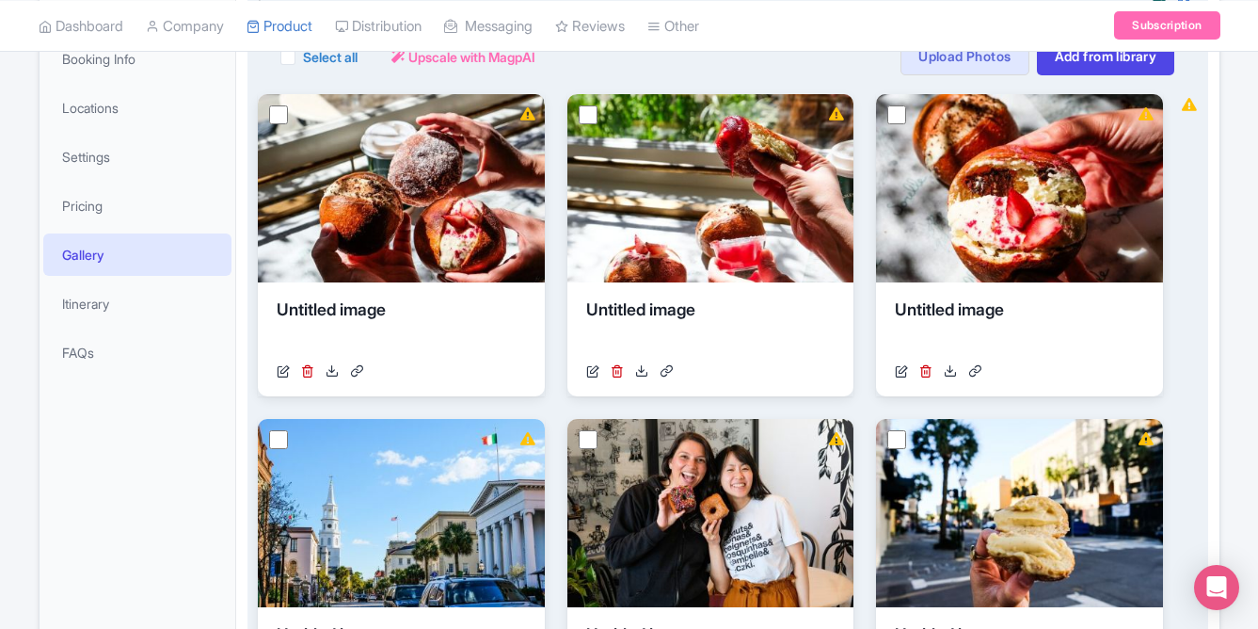
click at [869, 491] on div "View Details Untitled image https://media-cdn.tripadvisor.com/media/attractions…" at bounding box center [711, 569] width 906 height 951
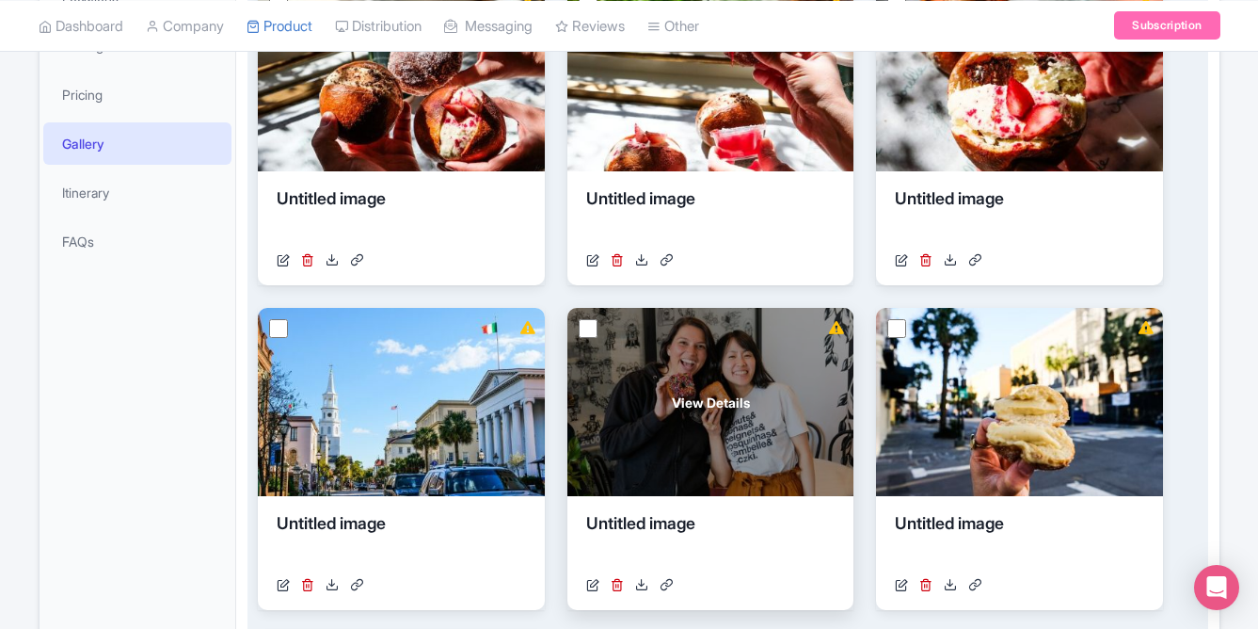
scroll to position [423, 0]
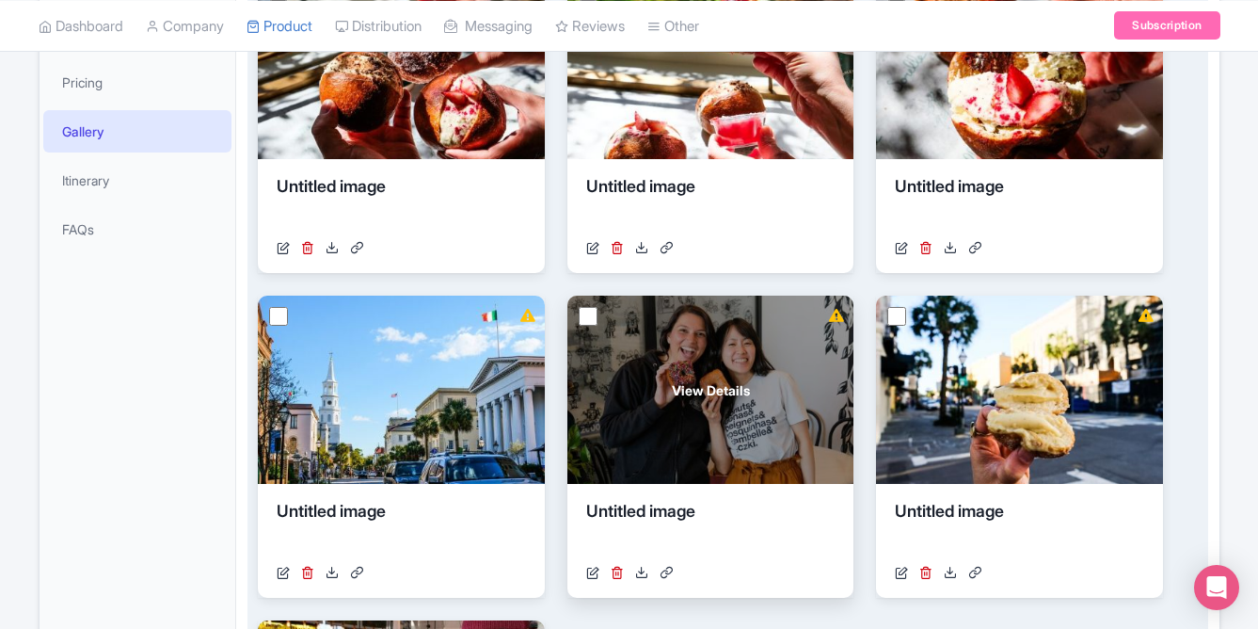
click at [686, 379] on div "View Details" at bounding box center [710, 389] width 287 height 188
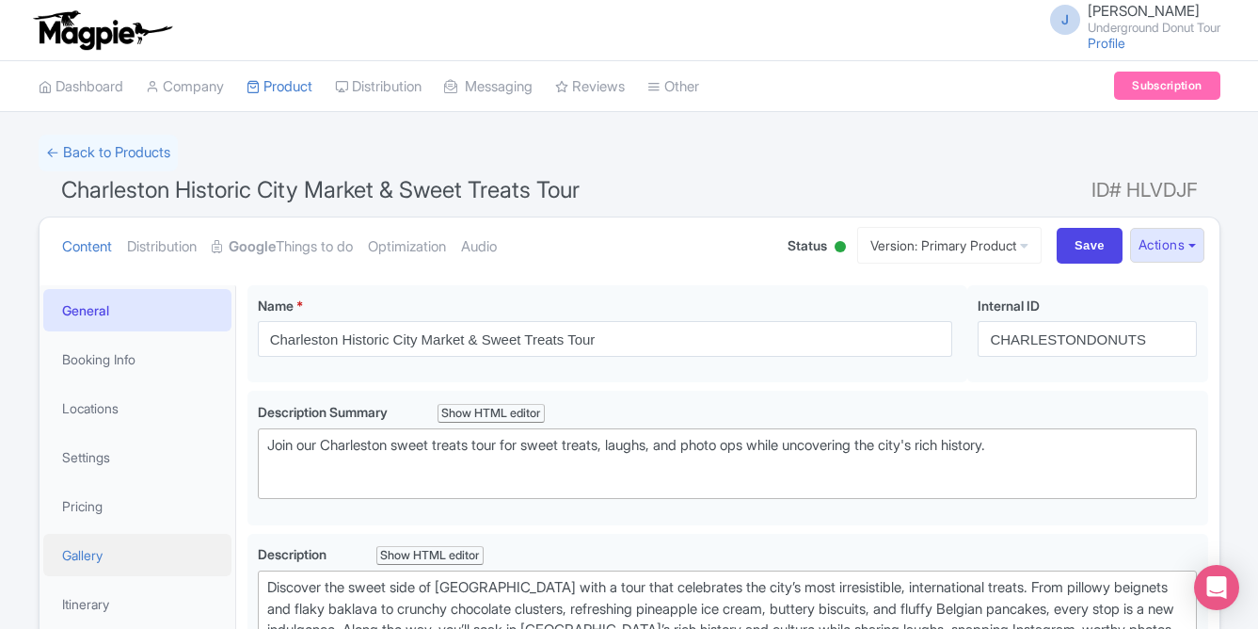
click at [90, 548] on link "Gallery" at bounding box center [137, 555] width 188 height 42
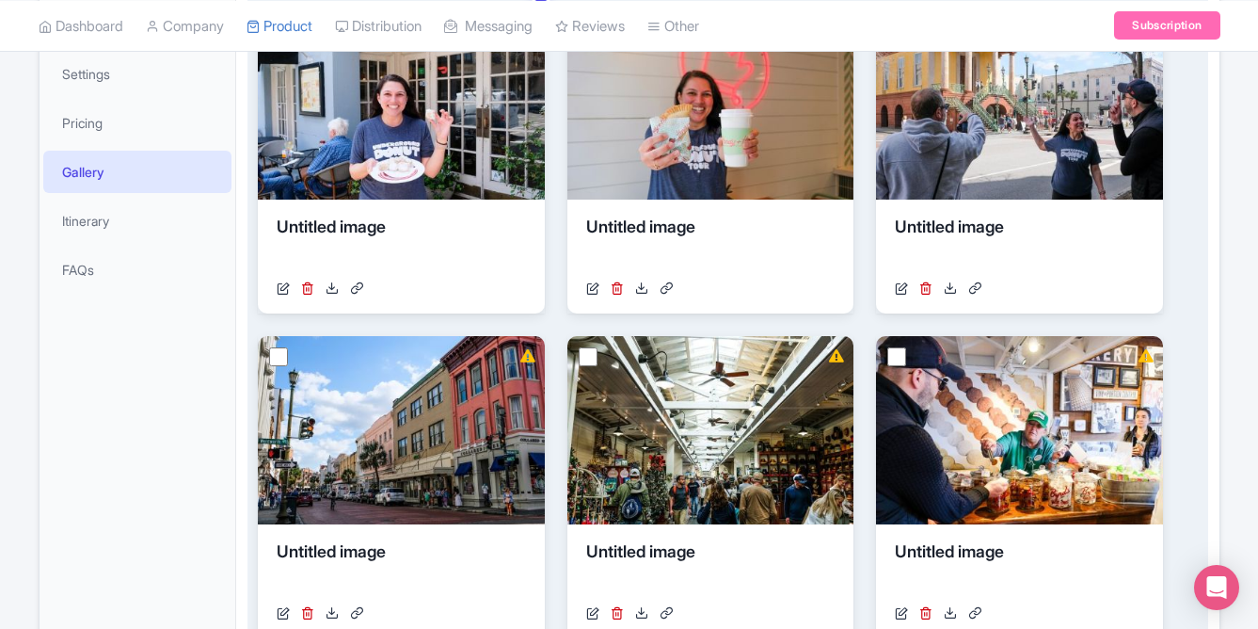
scroll to position [389, 0]
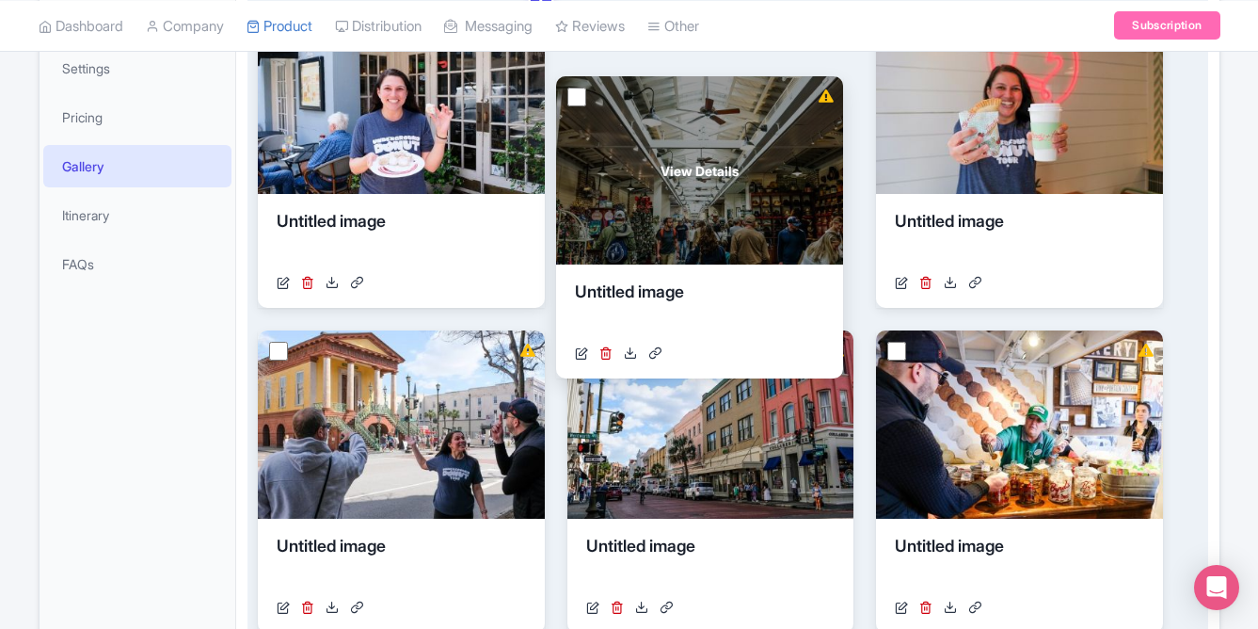
drag, startPoint x: 752, startPoint y: 390, endPoint x: 741, endPoint y: 136, distance: 254.3
click at [741, 136] on div "View Details" at bounding box center [699, 170] width 287 height 188
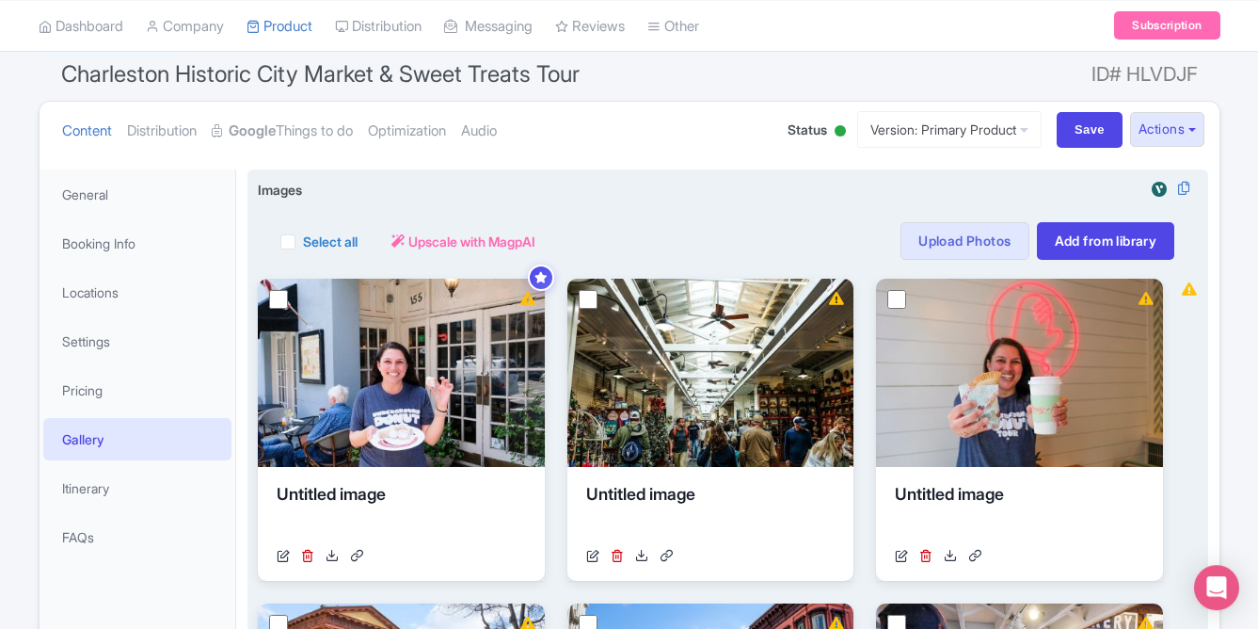
scroll to position [129, 0]
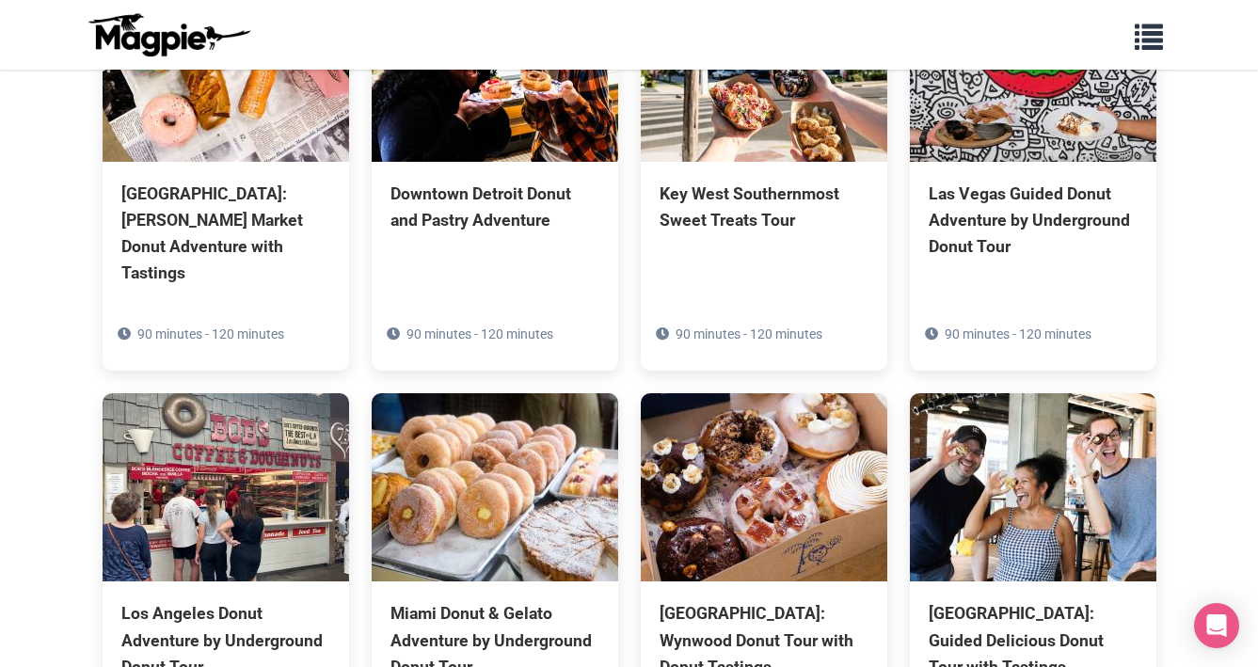
scroll to position [766, 0]
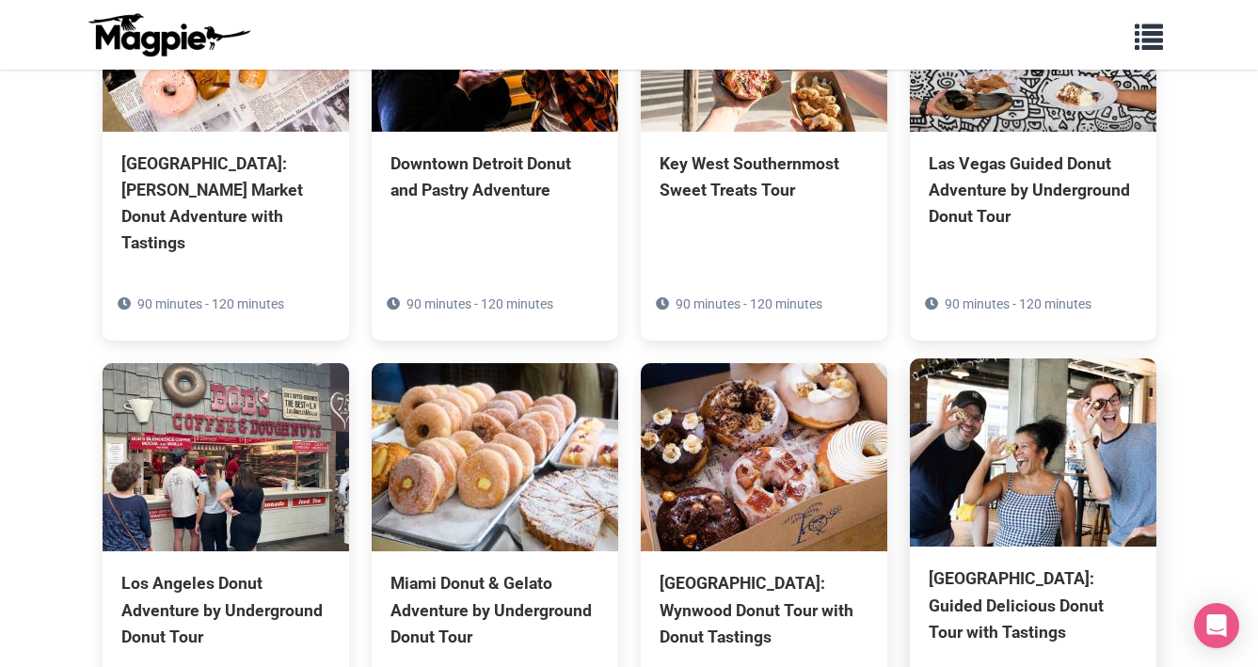
click at [1088, 461] on img at bounding box center [1033, 453] width 247 height 188
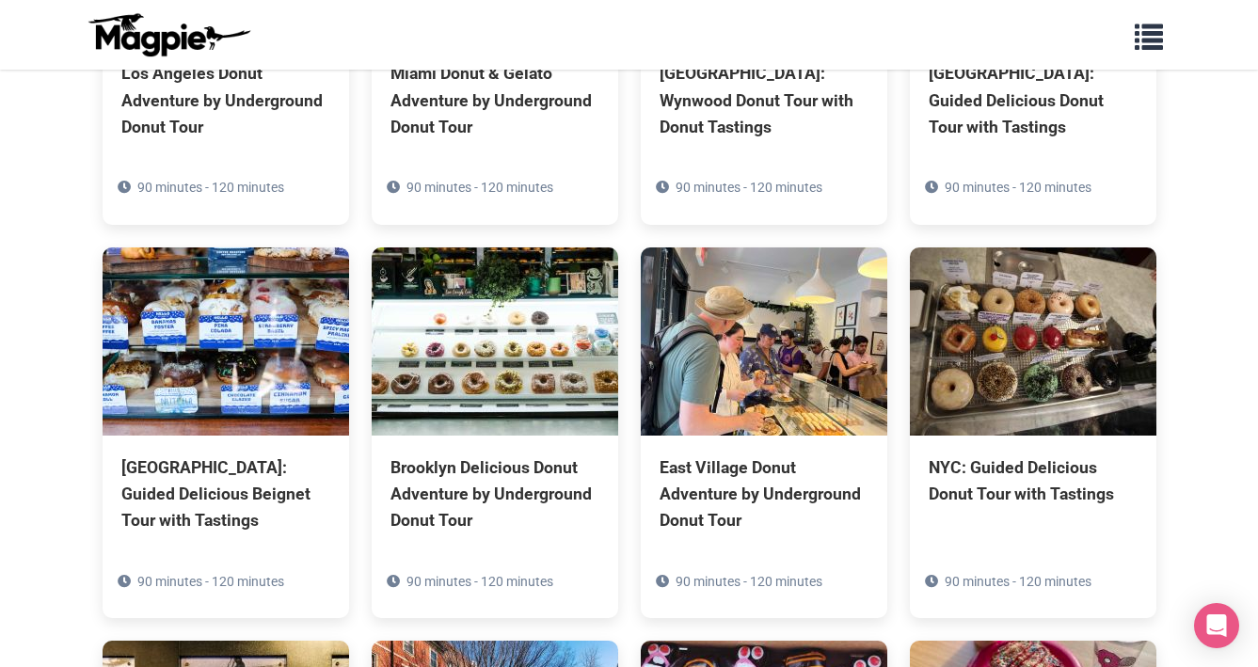
scroll to position [860, 0]
